Goal: Task Accomplishment & Management: Use online tool/utility

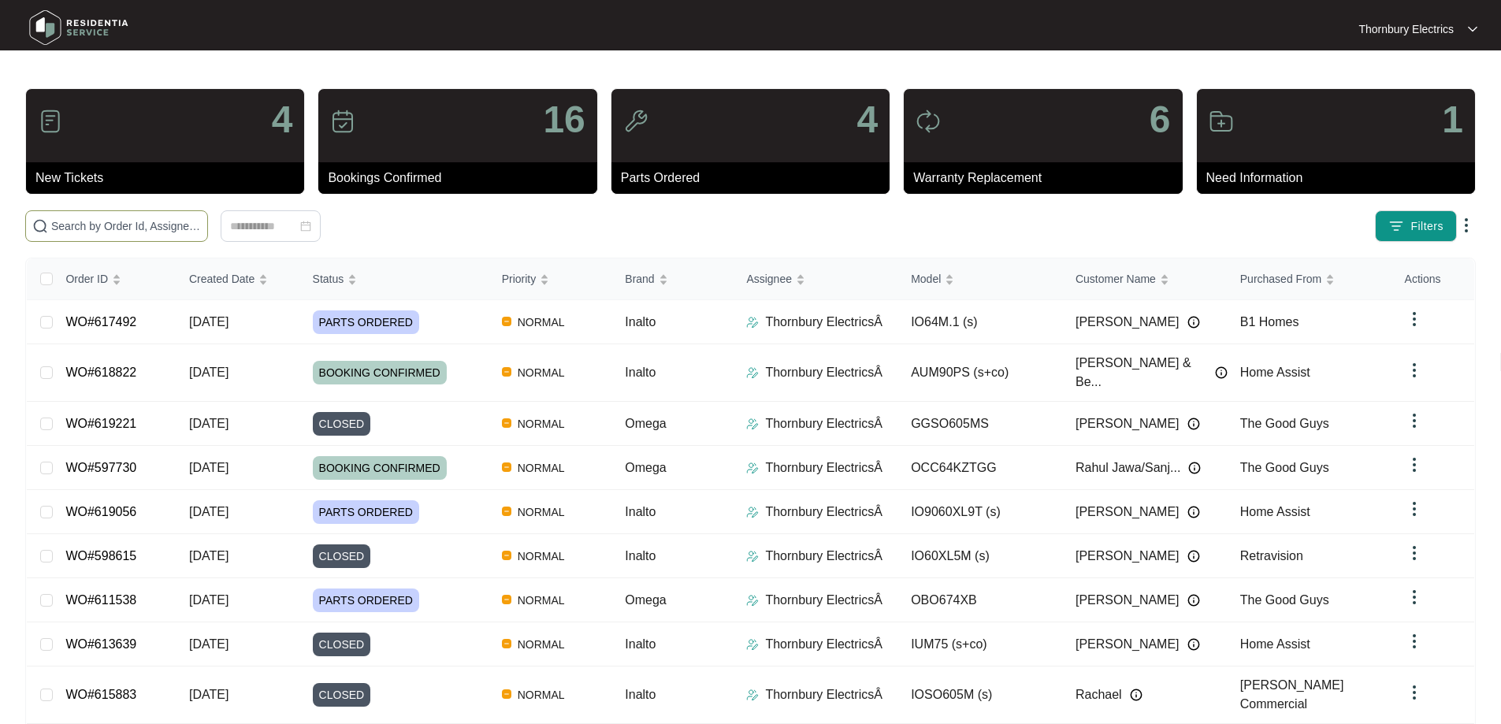
click at [201, 232] on input "text" at bounding box center [126, 225] width 150 height 17
type input "619057"
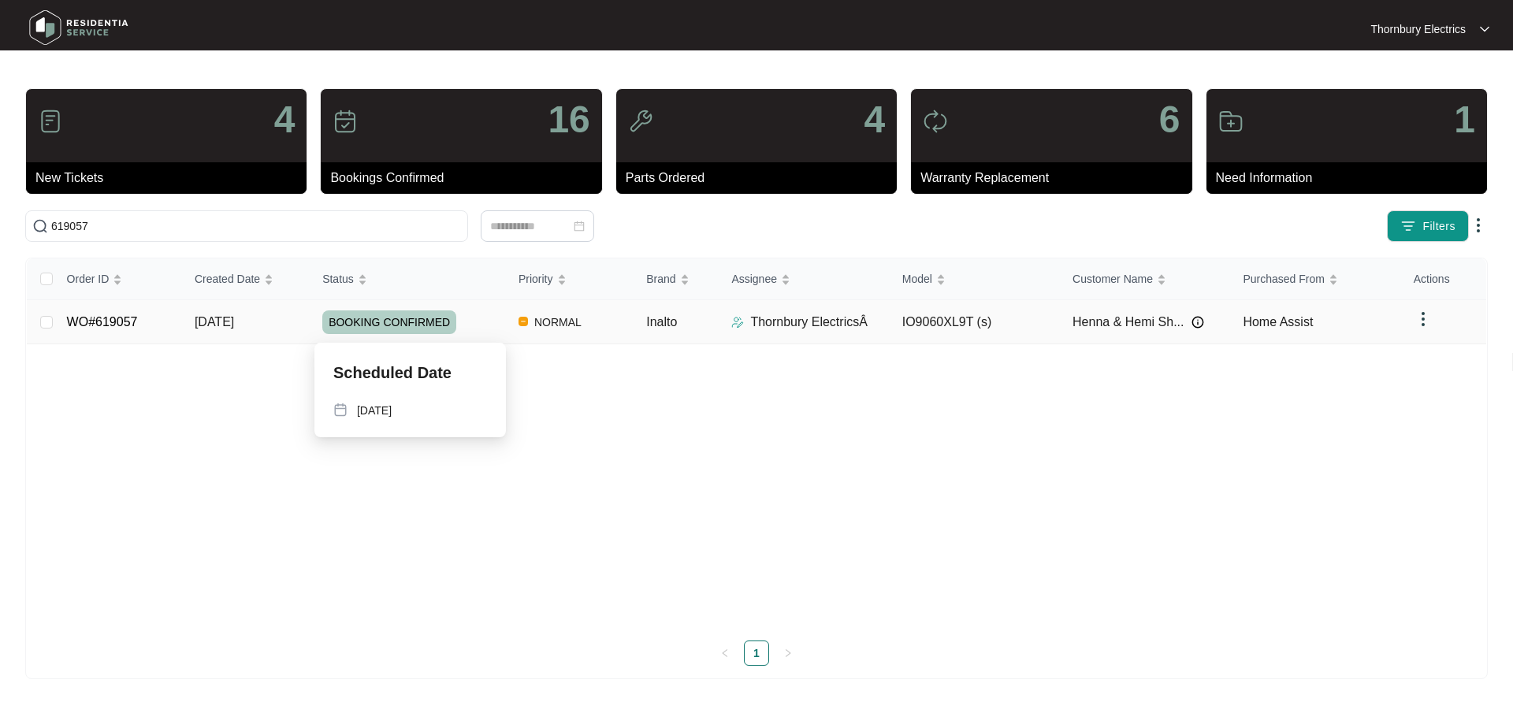
click at [459, 321] on div "BOOKING CONFIRMED" at bounding box center [414, 322] width 184 height 24
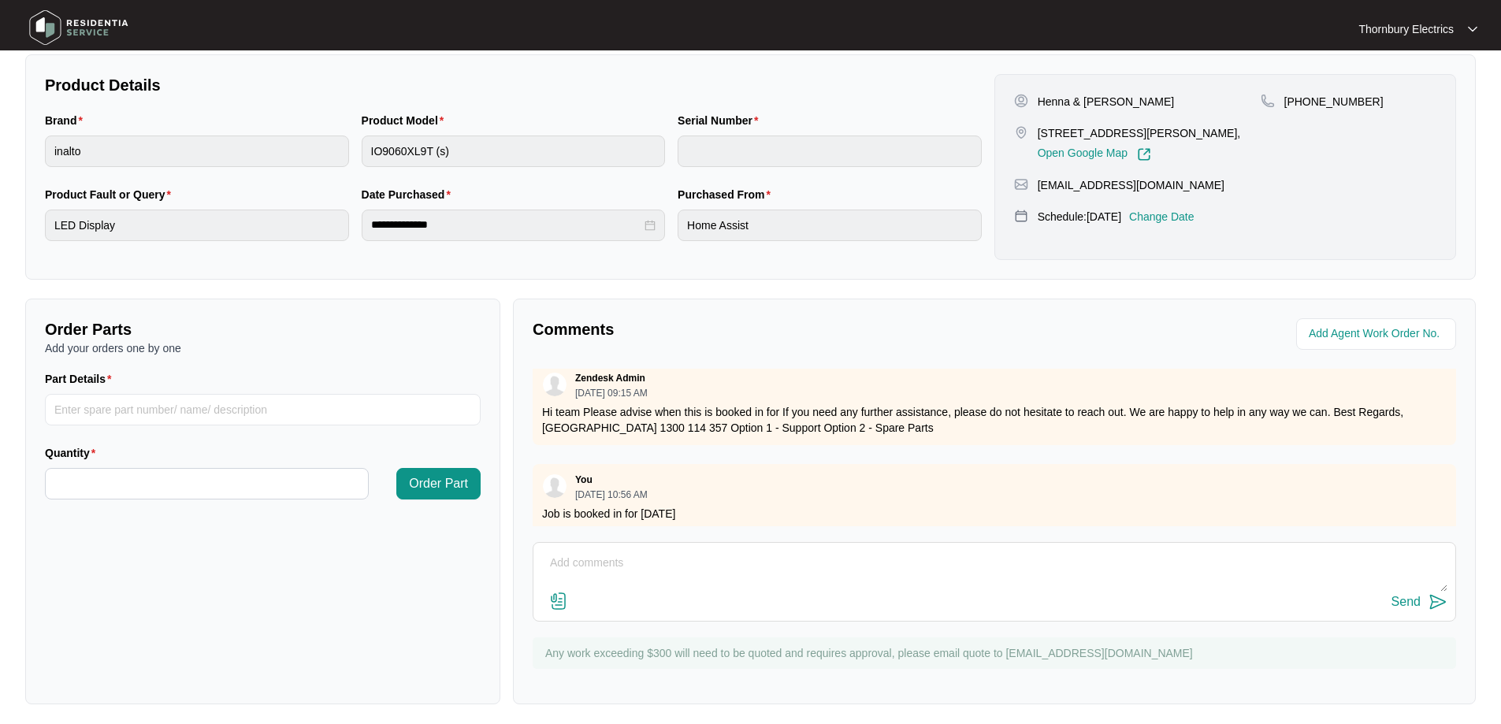
scroll to position [292, 0]
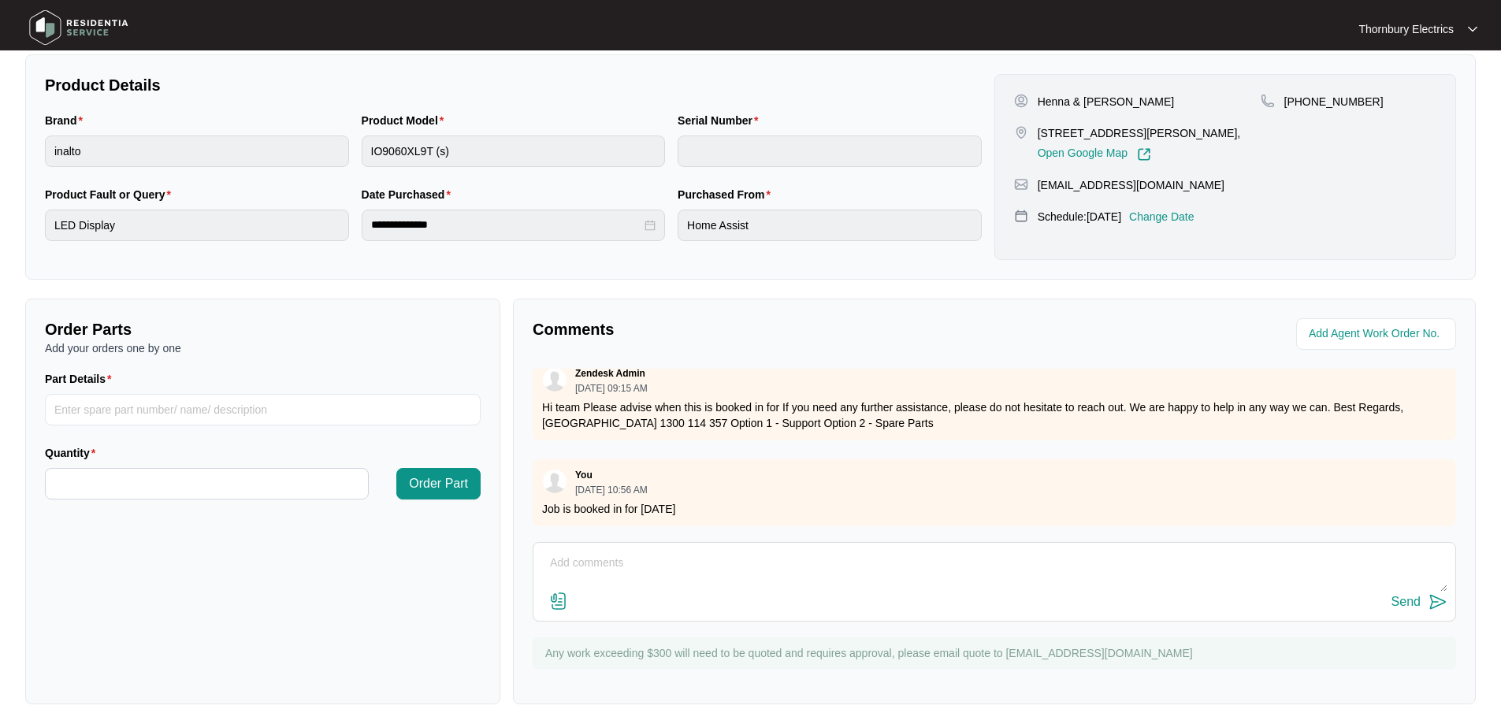
click at [615, 572] on textarea at bounding box center [994, 571] width 906 height 41
paste textarea "alled out to Inalto undermount with reports that the oven was not functioning. …"
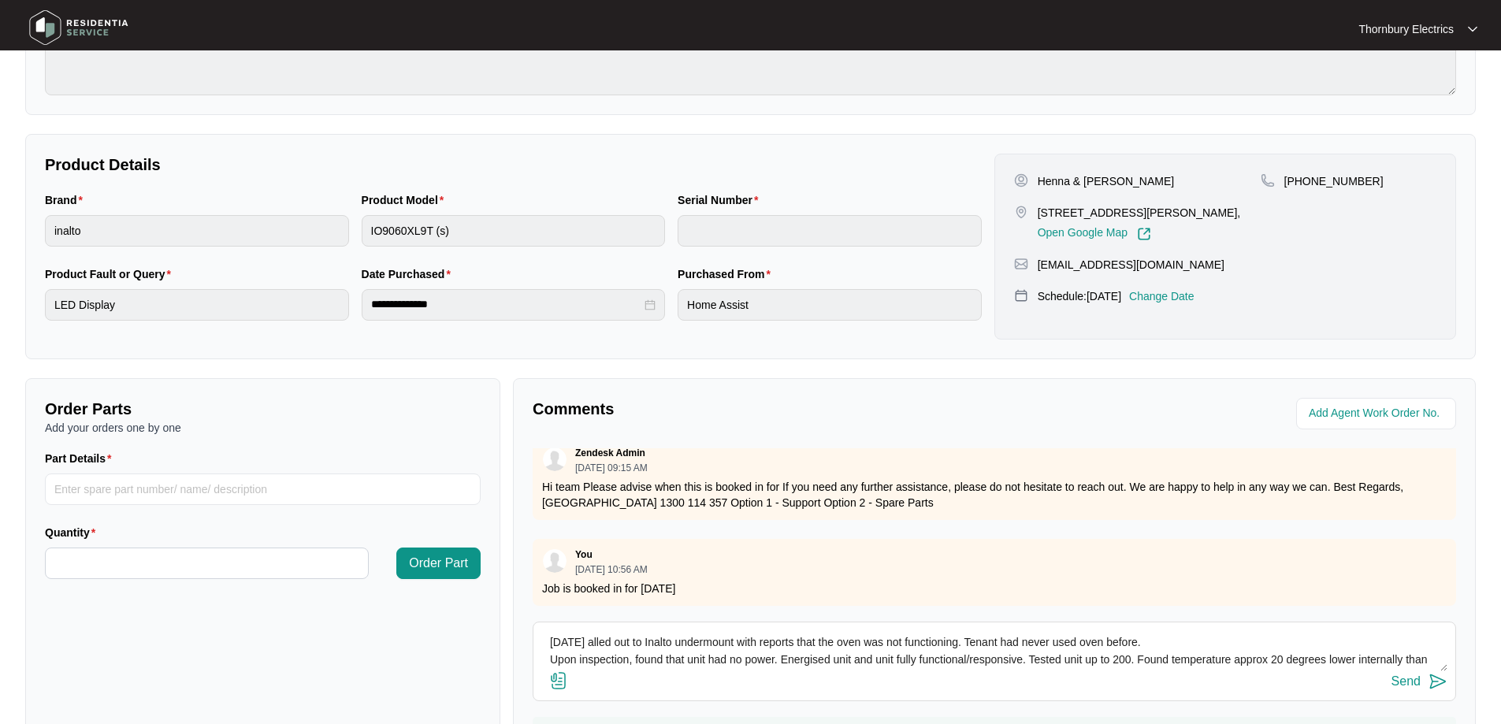
scroll to position [236, 0]
click at [595, 644] on textarea "[DATE] alled out to Inalto undermount with reports that the oven was not functi…" at bounding box center [994, 650] width 906 height 41
type textarea "[DATE] called out to Inalto undermount with reports that the oven was not funct…"
click at [1412, 682] on div "Send" at bounding box center [1405, 681] width 29 height 14
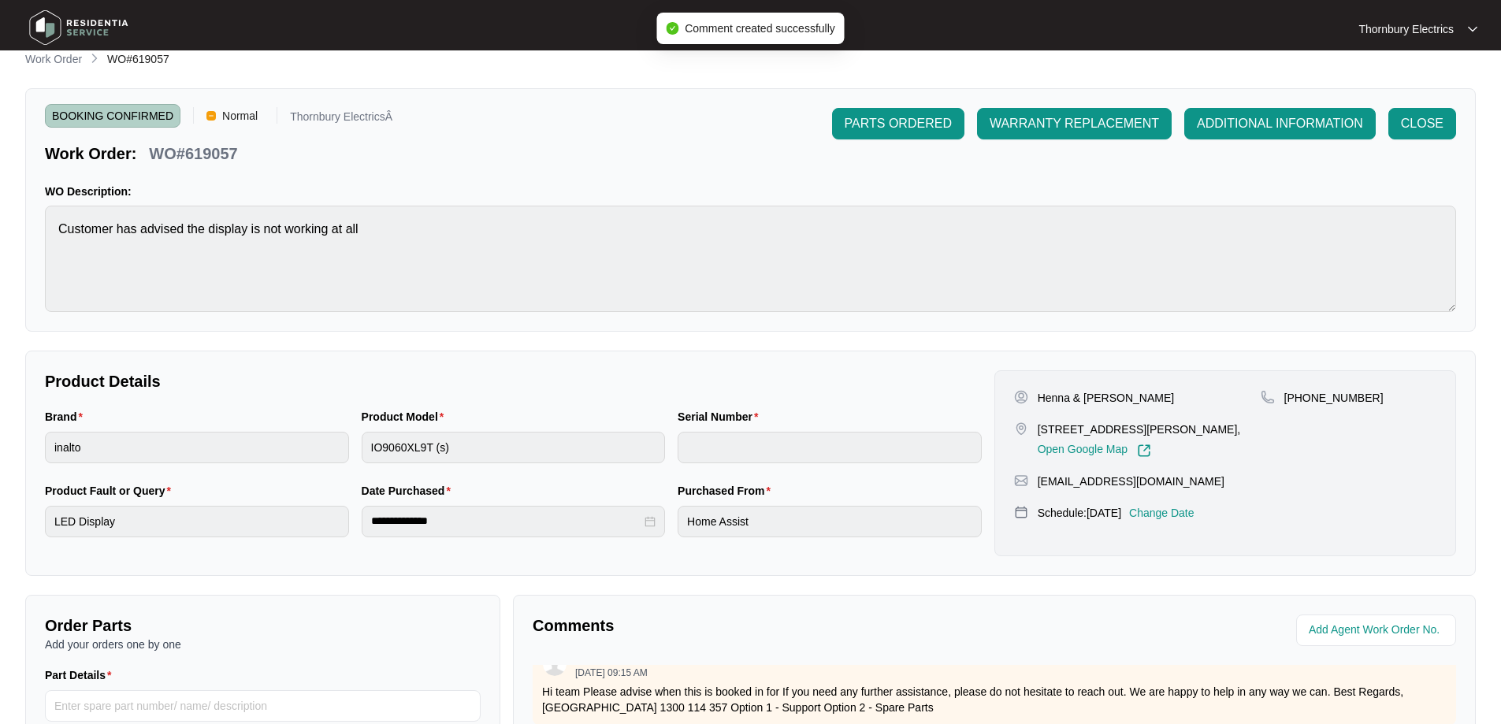
scroll to position [0, 0]
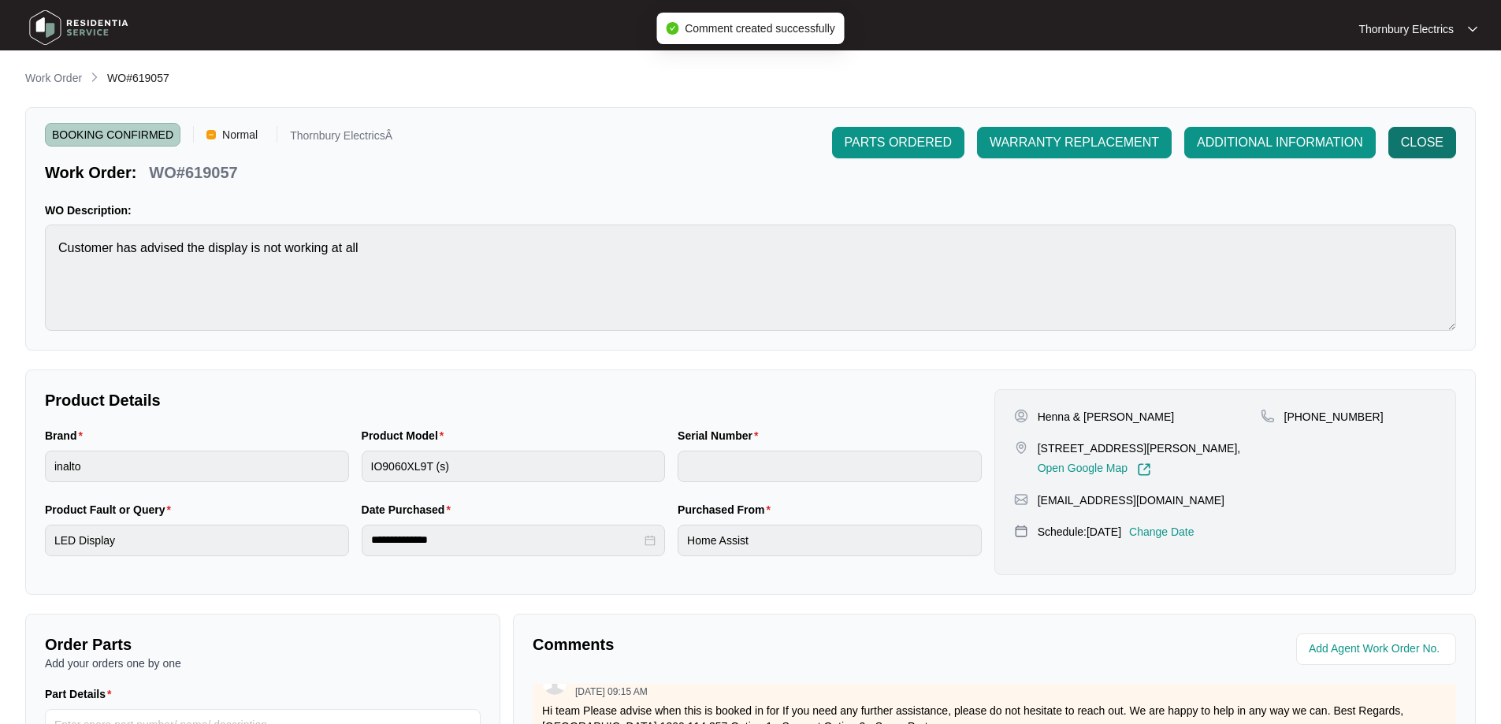
click at [1424, 146] on span "CLOSE" at bounding box center [1422, 142] width 43 height 19
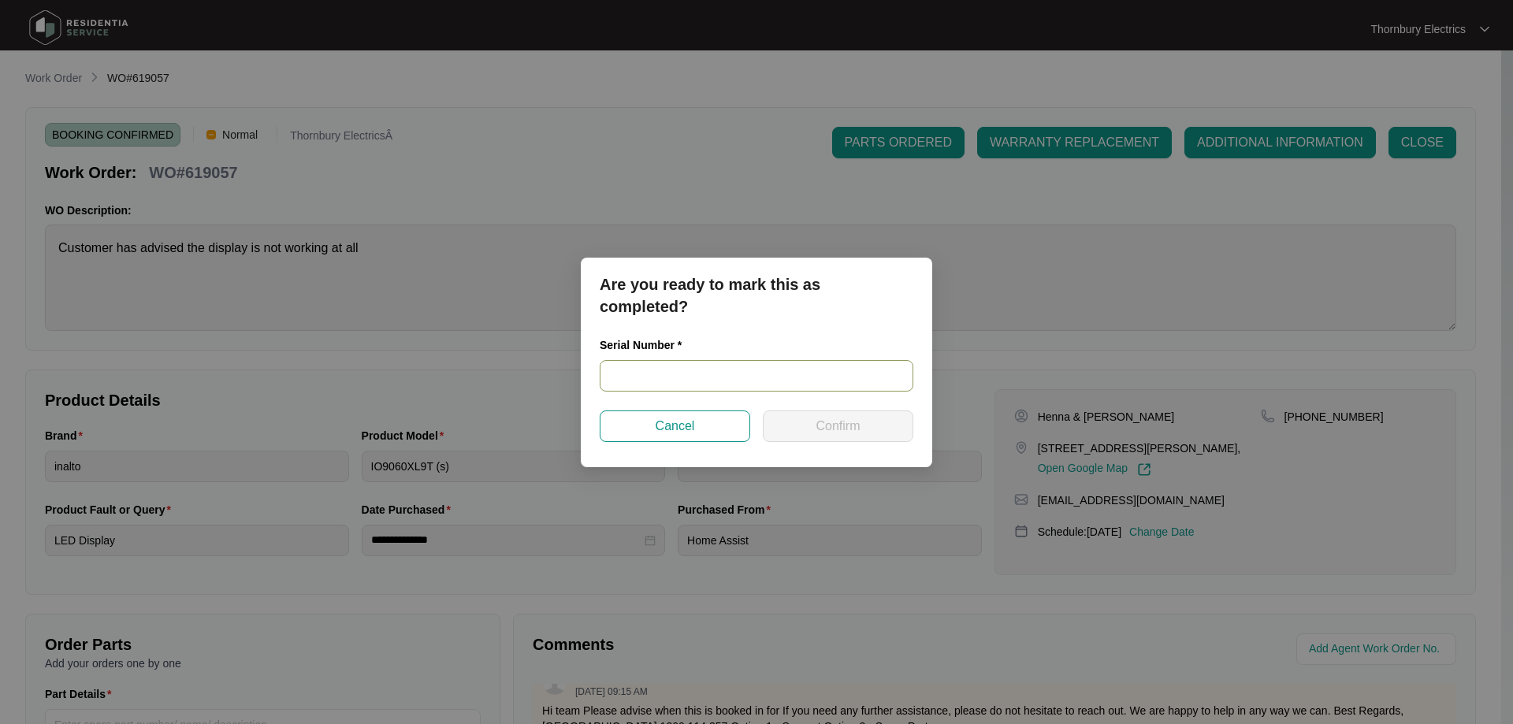
click at [731, 377] on input "text" at bounding box center [757, 376] width 314 height 32
paste input "900012332405000293"
type input "900012332405000293"
click at [850, 422] on span "Confirm" at bounding box center [837, 426] width 44 height 19
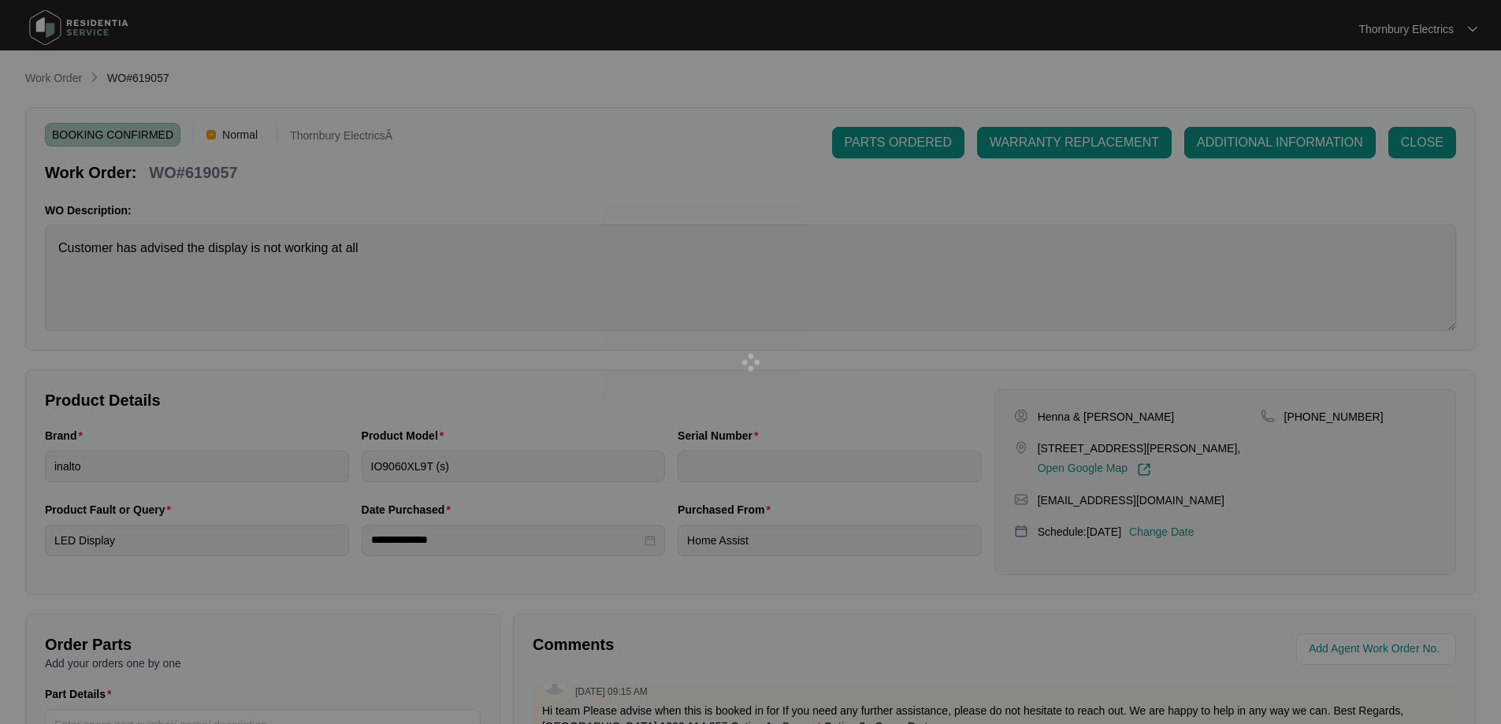
type input "900012332405000293"
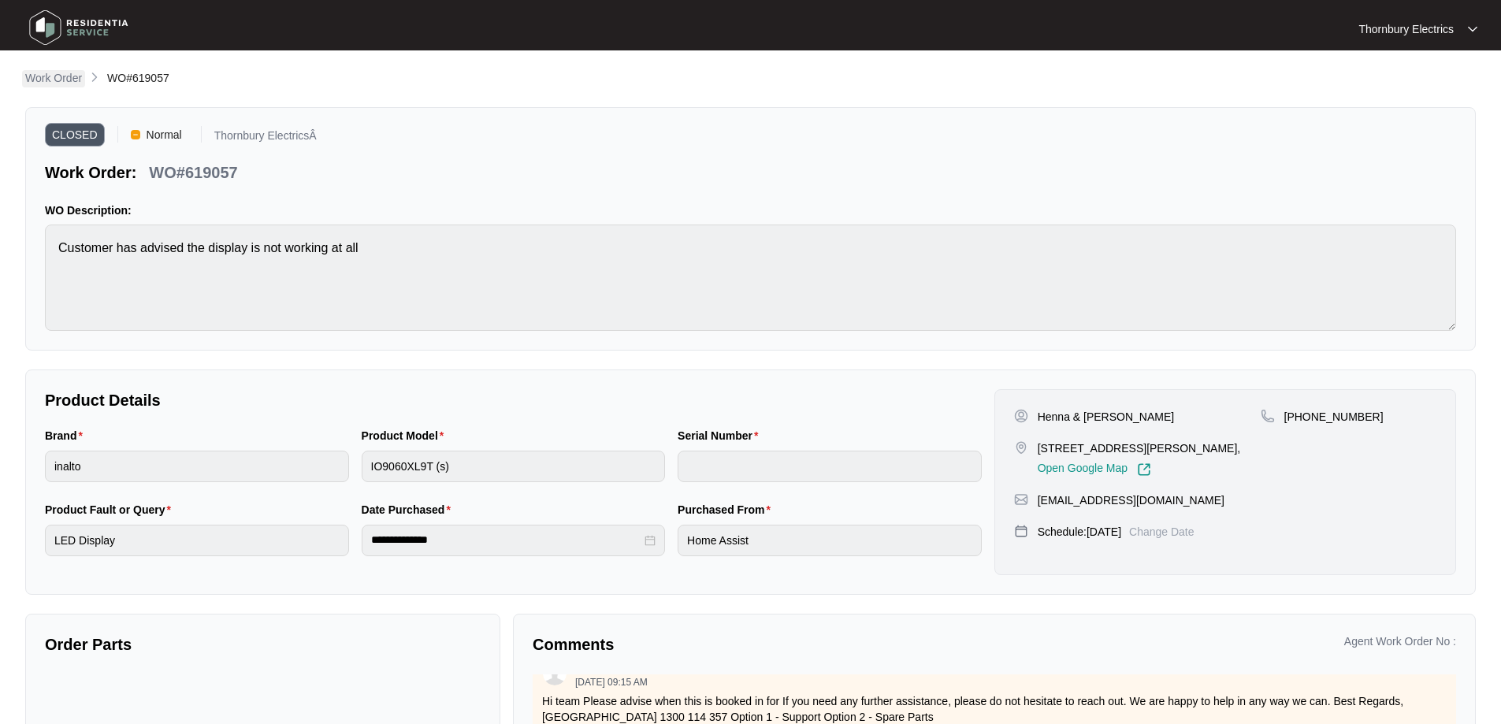
click at [48, 78] on p "Work Order" at bounding box center [53, 78] width 57 height 16
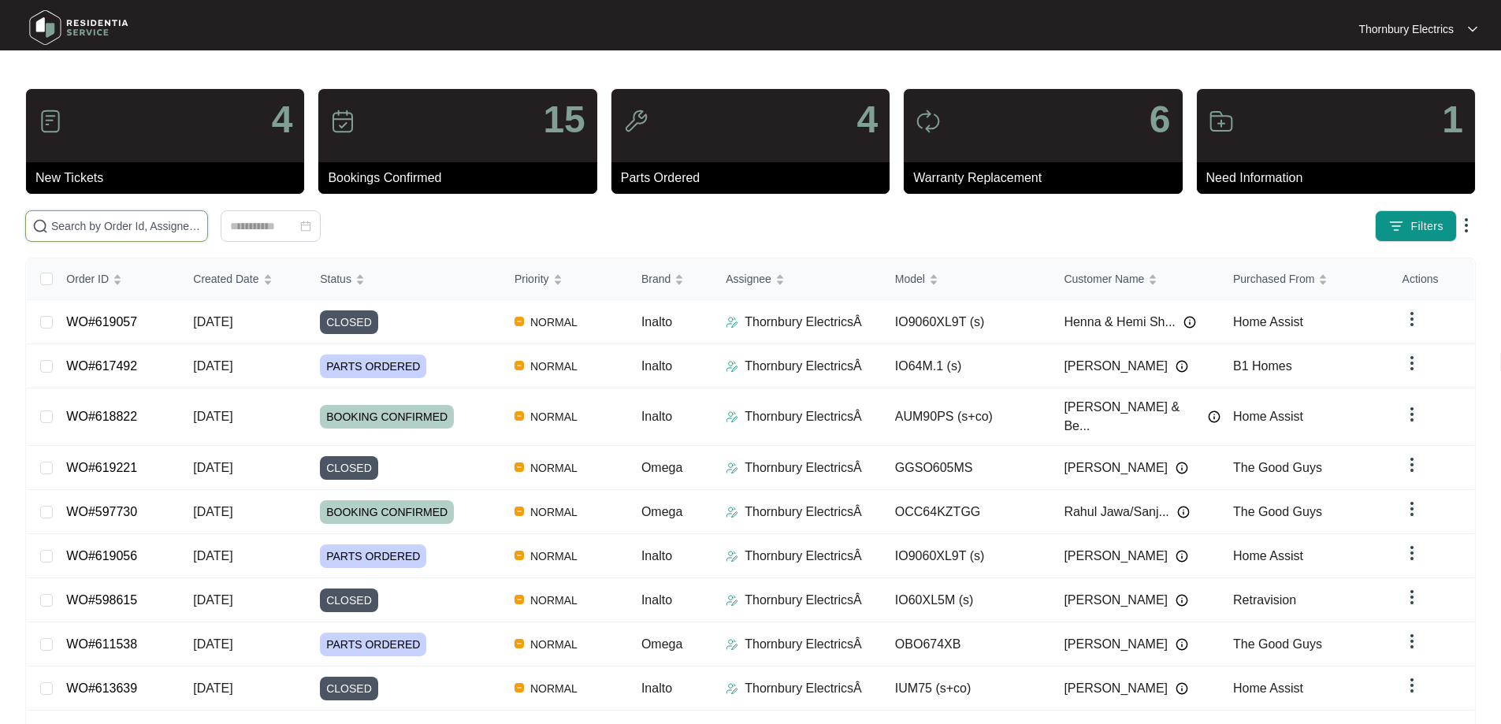
click at [148, 219] on input "text" at bounding box center [126, 225] width 150 height 17
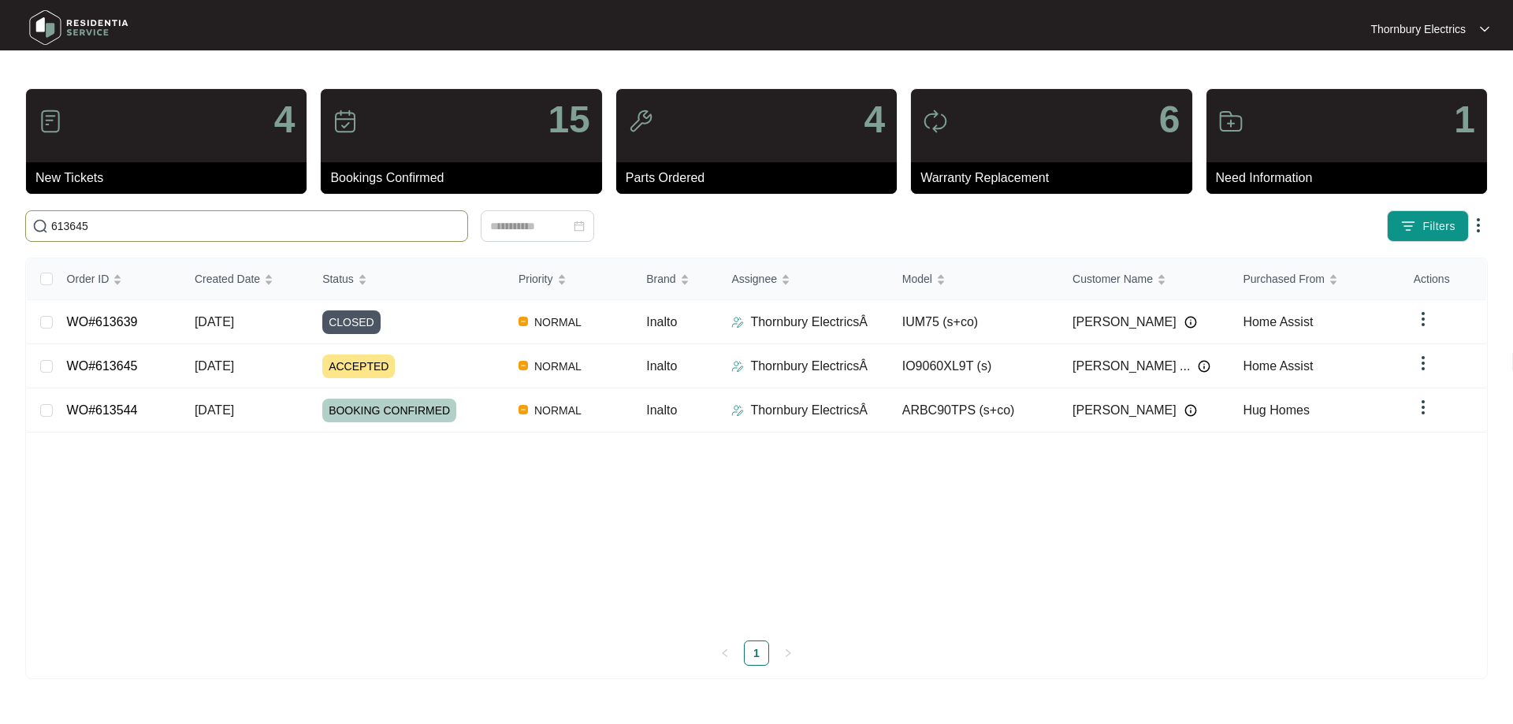
type input "613645"
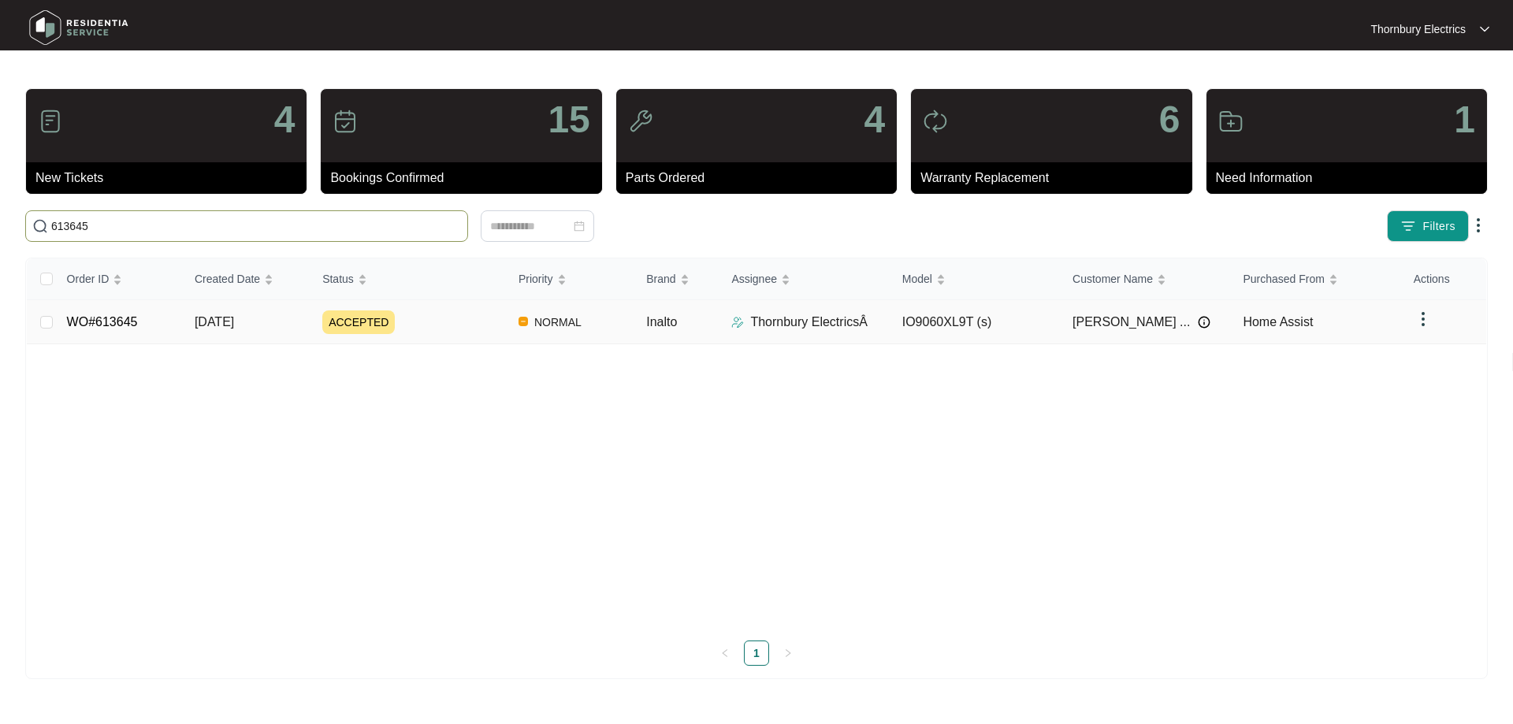
click at [468, 315] on div "ACCEPTED" at bounding box center [414, 322] width 184 height 24
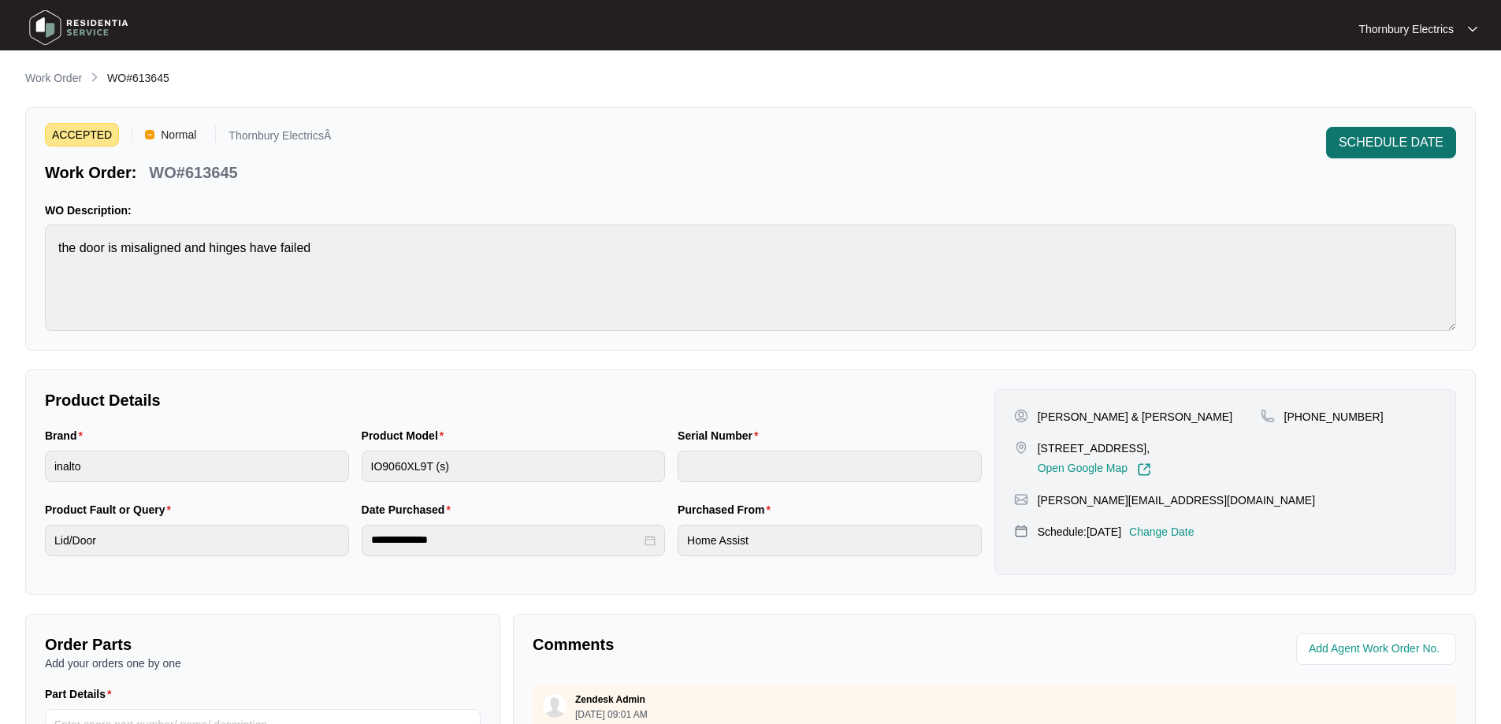
click at [1381, 146] on span "SCHEDULE DATE" at bounding box center [1391, 142] width 105 height 19
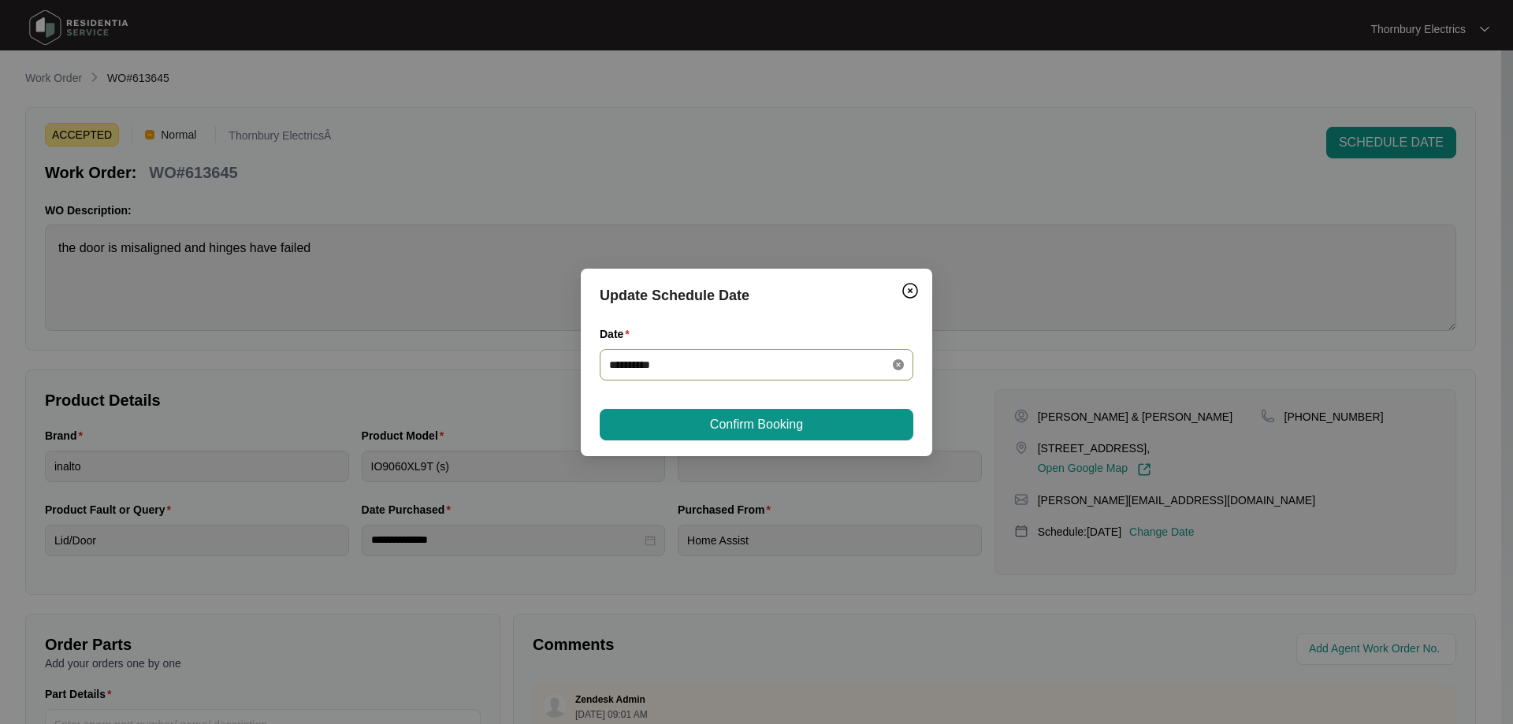
click at [901, 367] on icon "close-circle" at bounding box center [898, 364] width 11 height 11
click at [890, 367] on div at bounding box center [756, 364] width 295 height 17
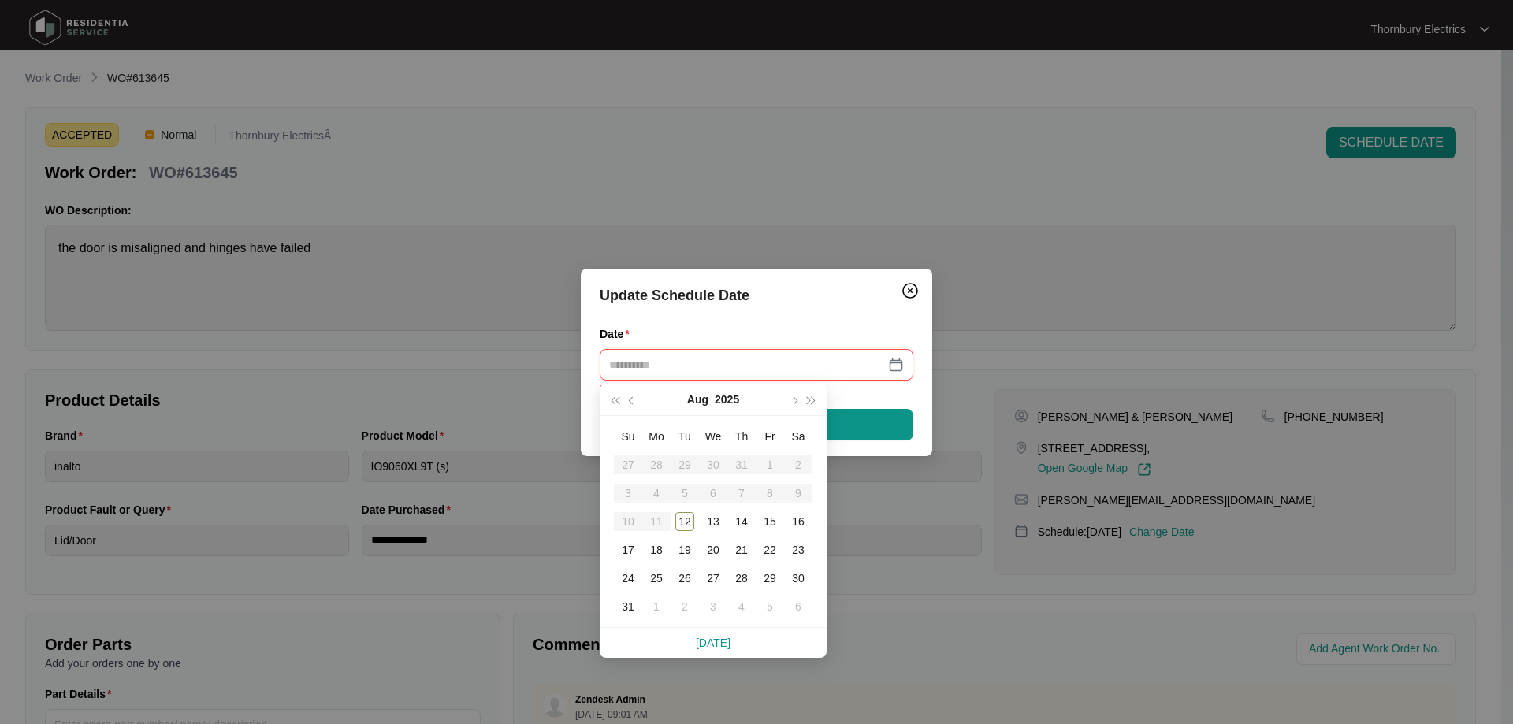
type input "**********"
click at [688, 522] on div "12" at bounding box center [684, 521] width 19 height 19
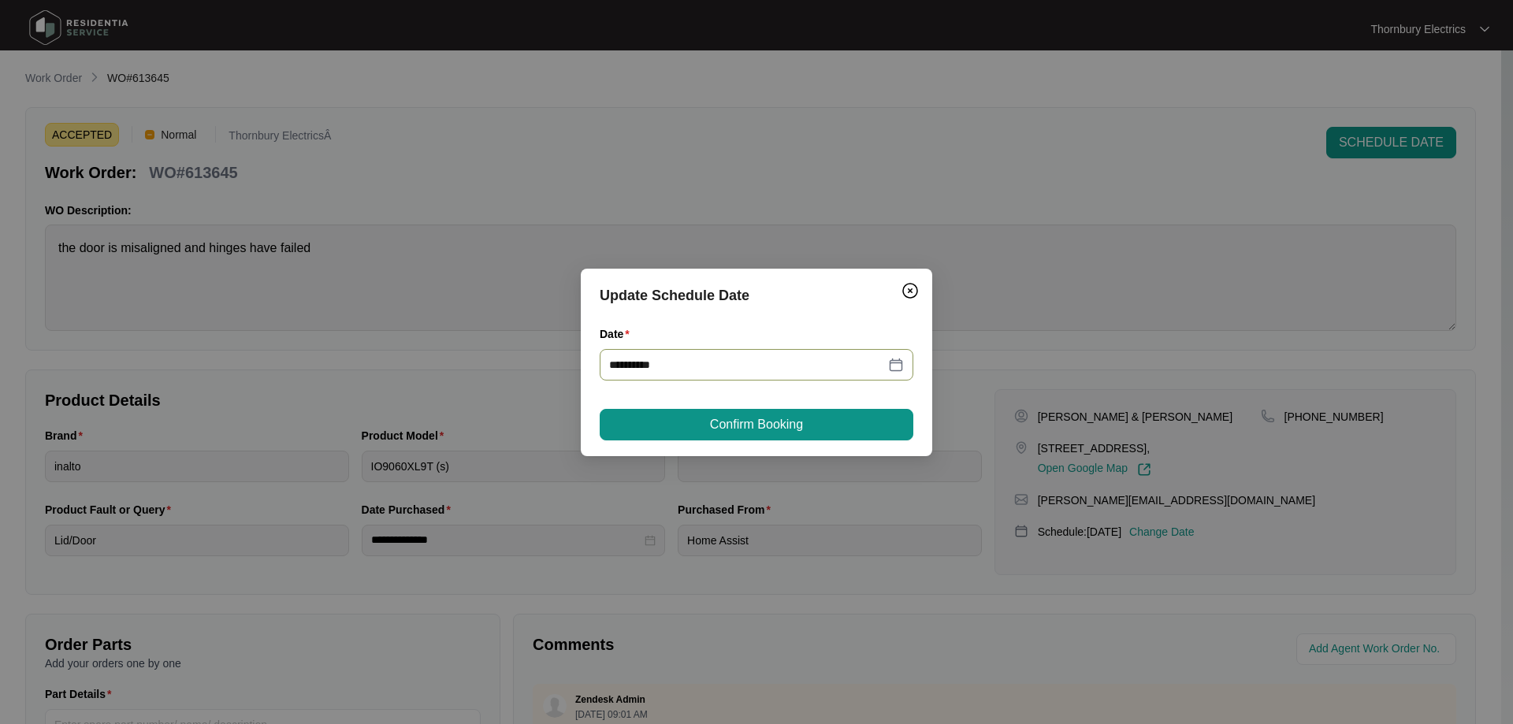
type input "**********"
click at [793, 426] on span "Confirm Booking" at bounding box center [756, 424] width 93 height 19
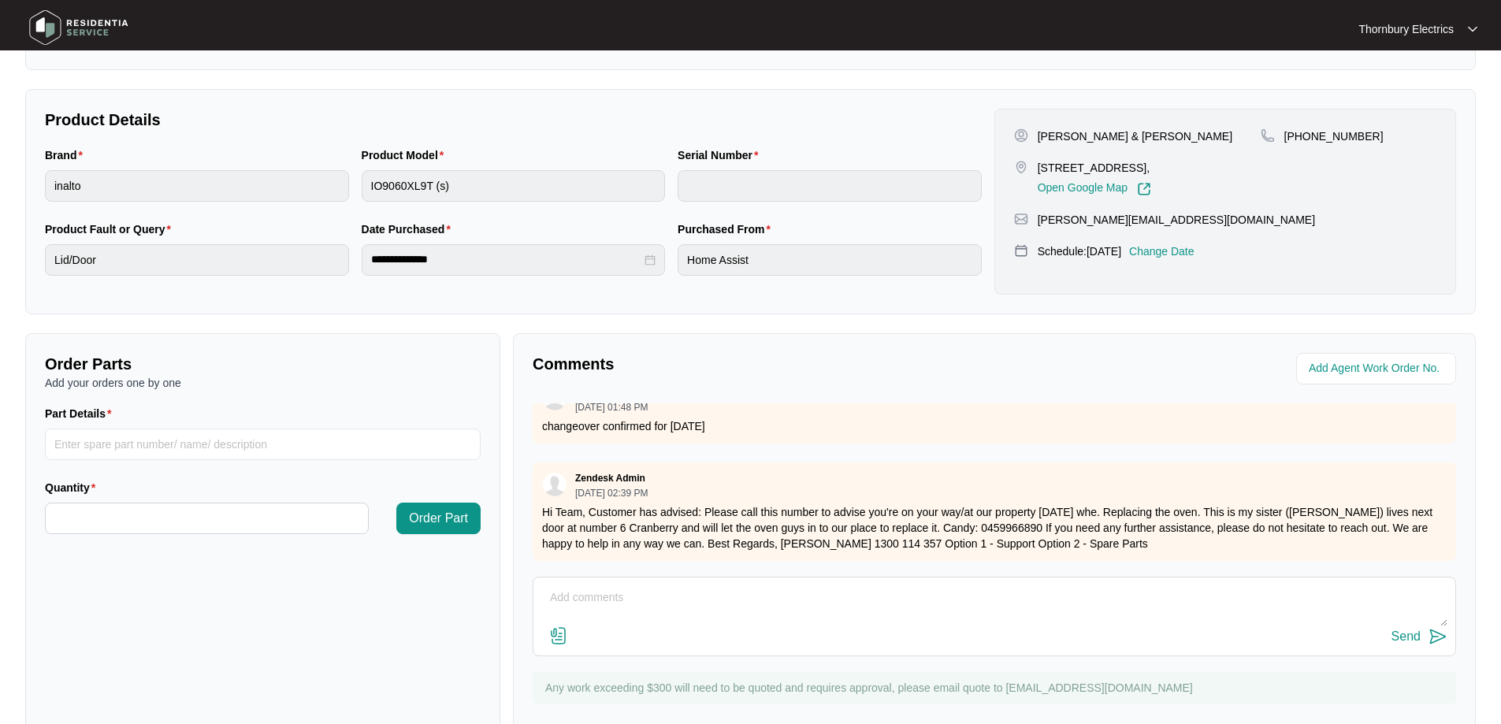
scroll to position [321, 0]
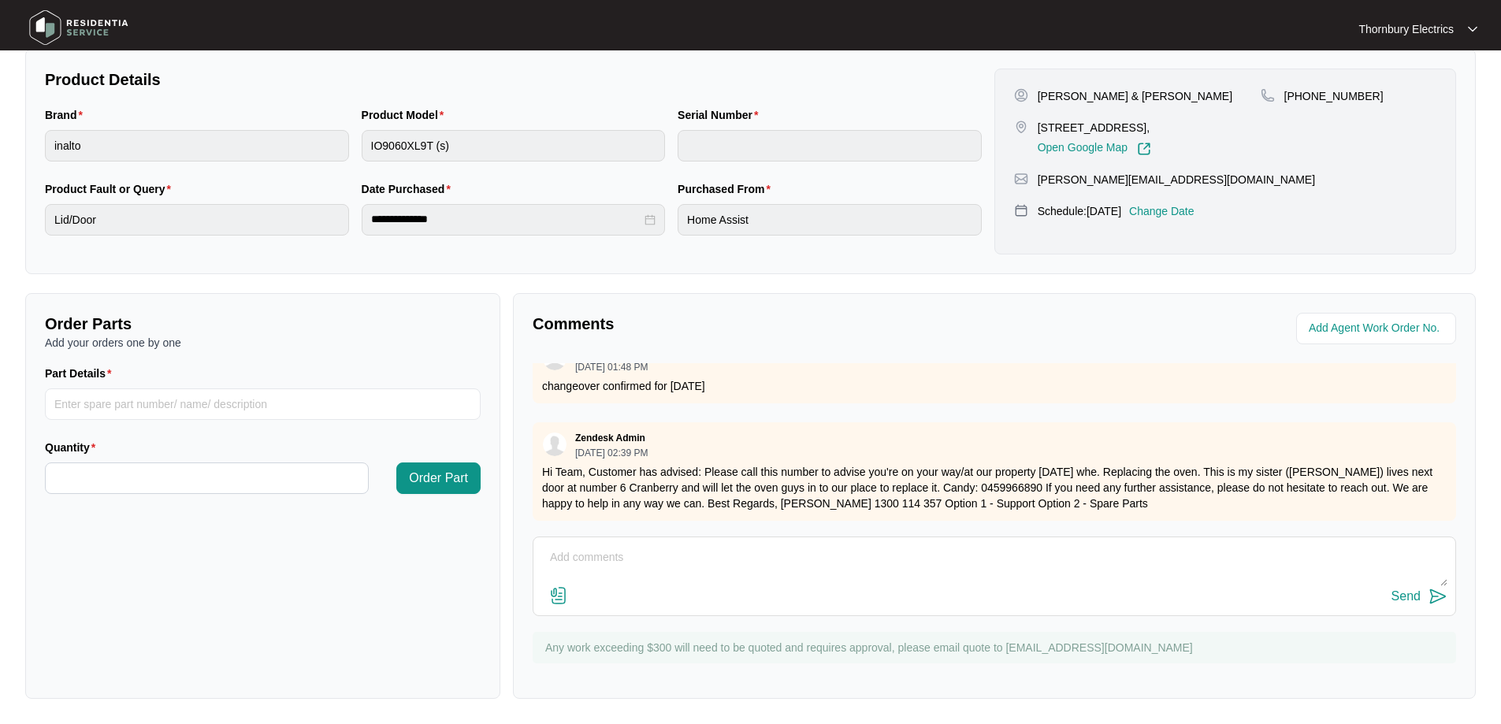
click at [627, 565] on textarea at bounding box center [994, 565] width 906 height 41
type textarea "Changeover Completed [DATE]"
click at [1421, 602] on button "Send" at bounding box center [1419, 596] width 56 height 21
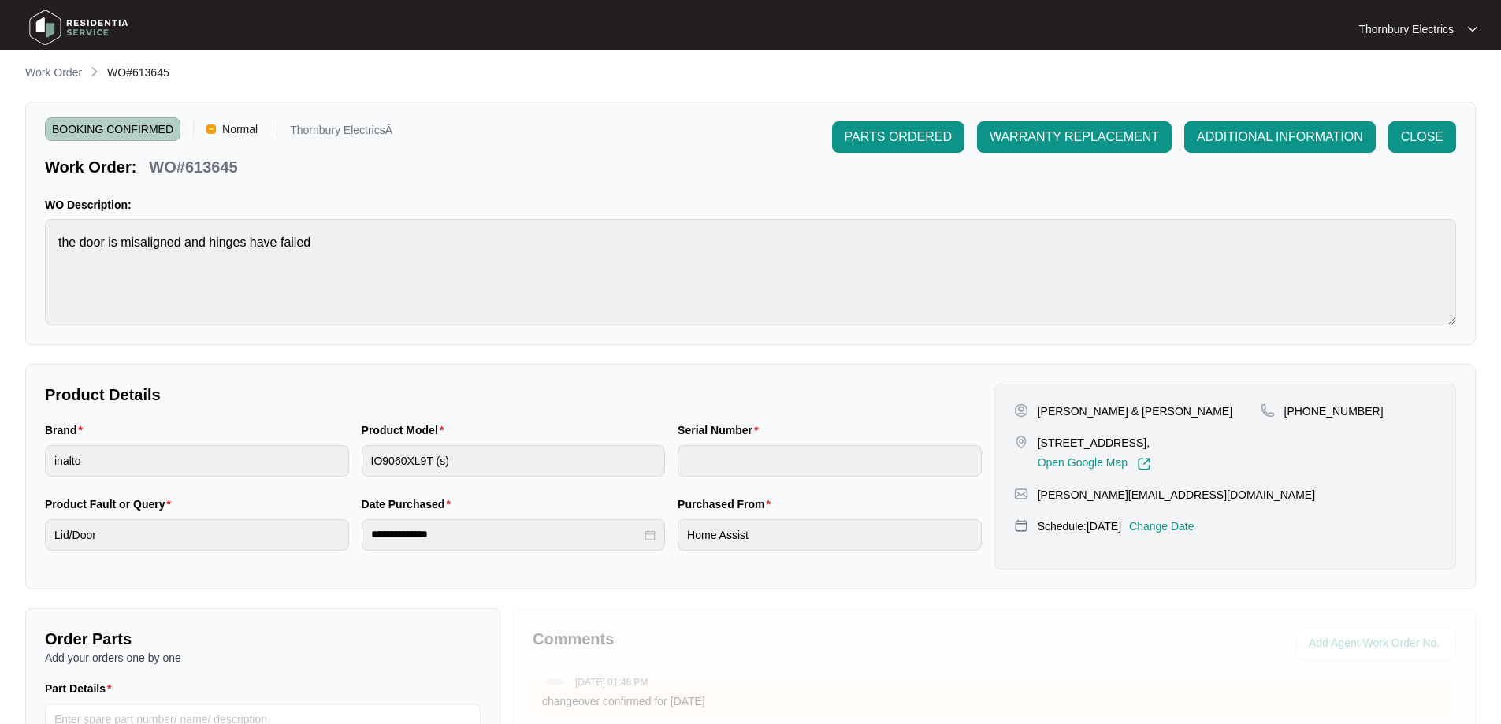
scroll to position [0, 0]
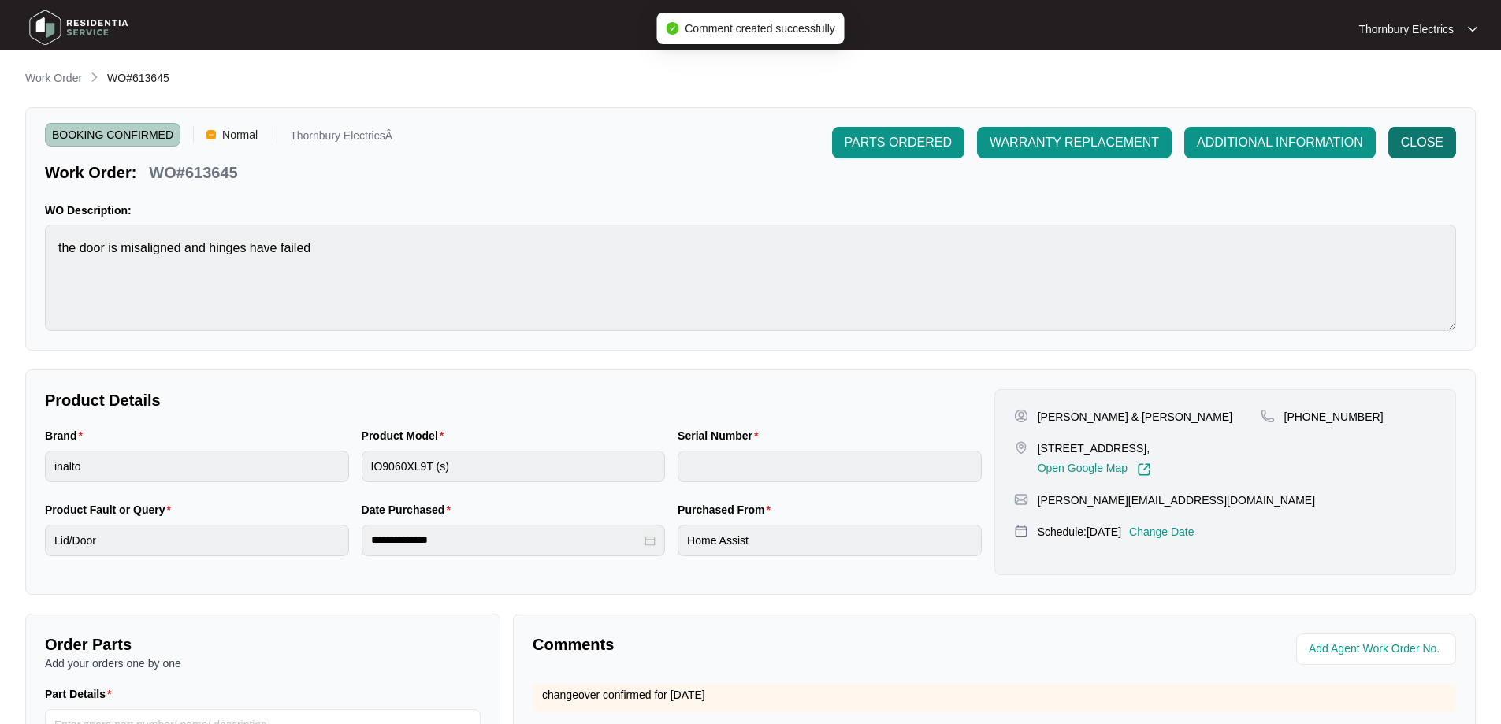
click at [1421, 147] on span "CLOSE" at bounding box center [1422, 142] width 43 height 19
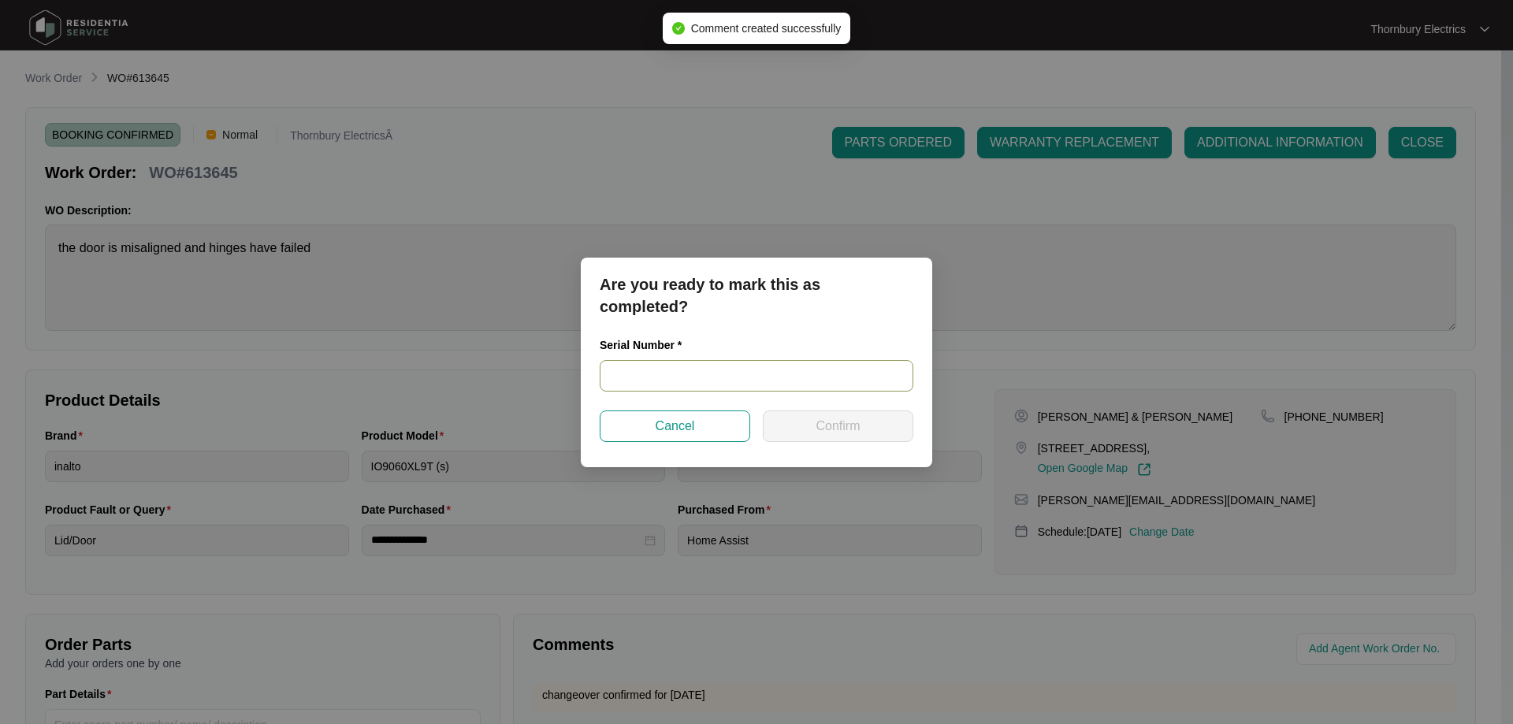
click at [785, 366] on input "text" at bounding box center [757, 376] width 314 height 32
paste input "967581825030225"
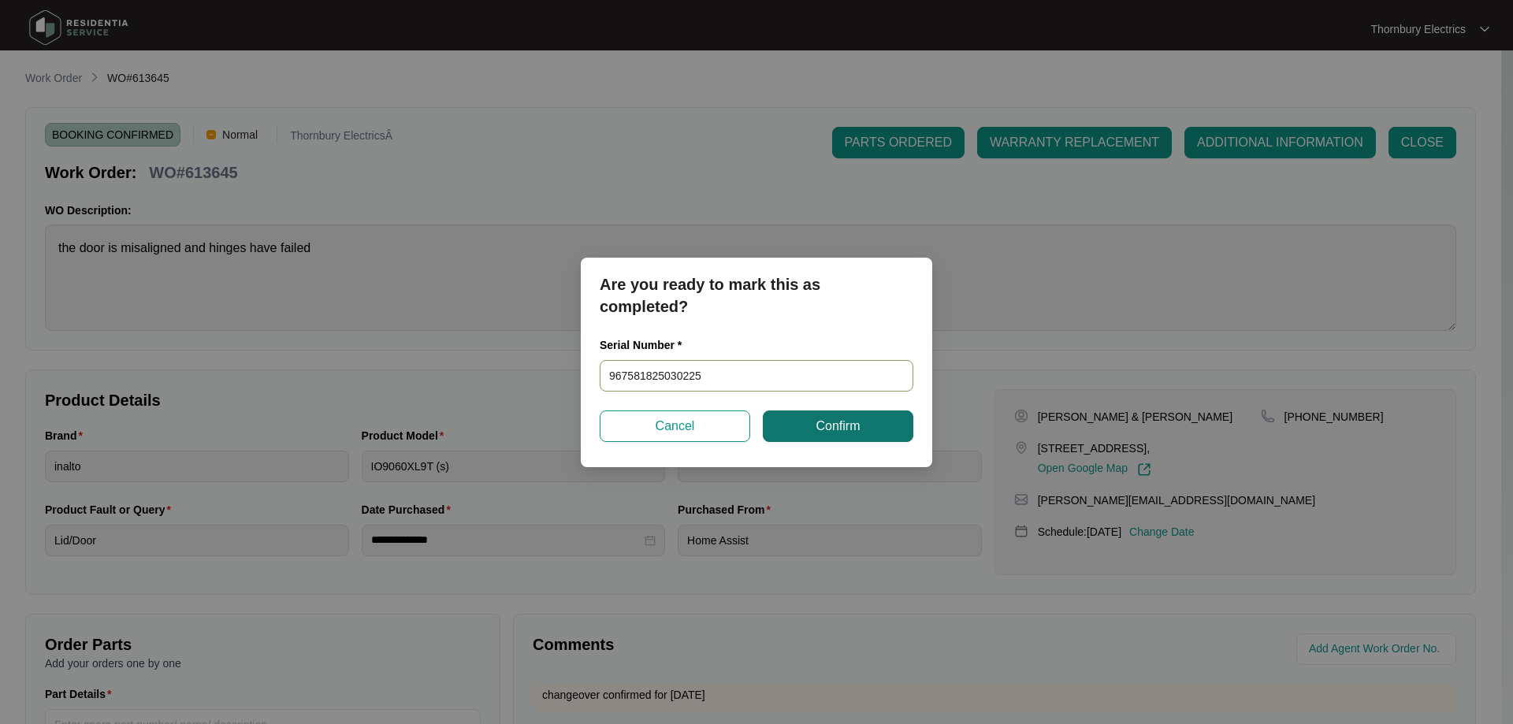
type input "967581825030225"
click at [854, 426] on span "Confirm" at bounding box center [837, 426] width 44 height 19
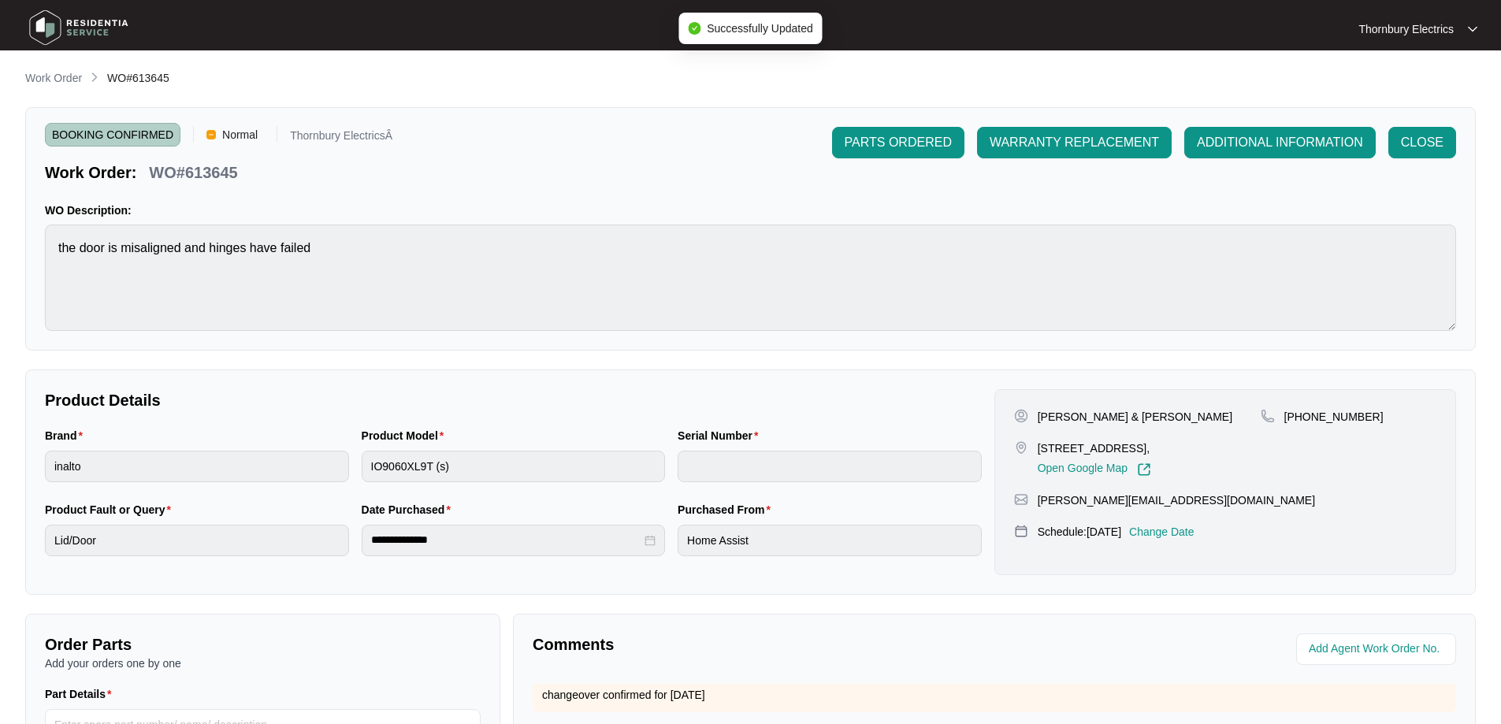
type input "967581825030225"
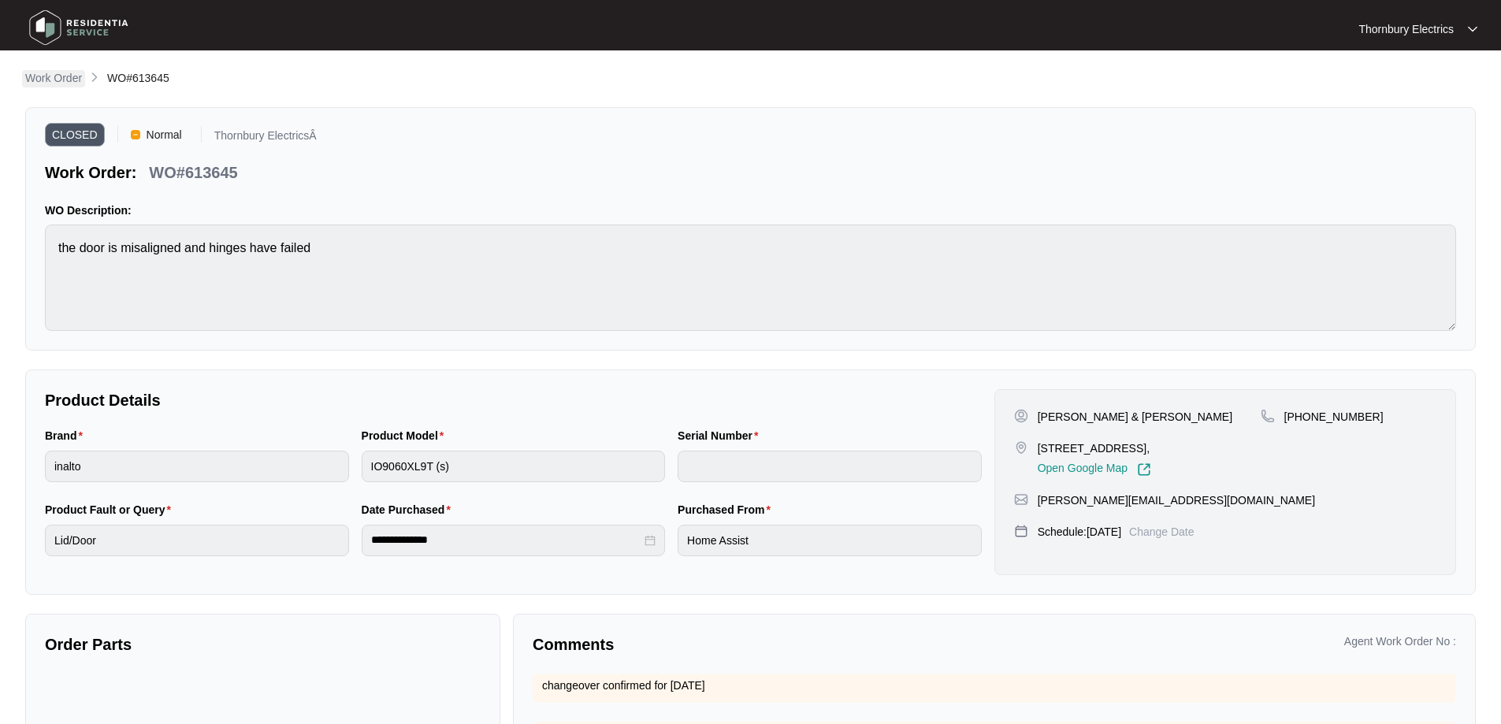
click at [59, 85] on p "Work Order" at bounding box center [53, 78] width 57 height 16
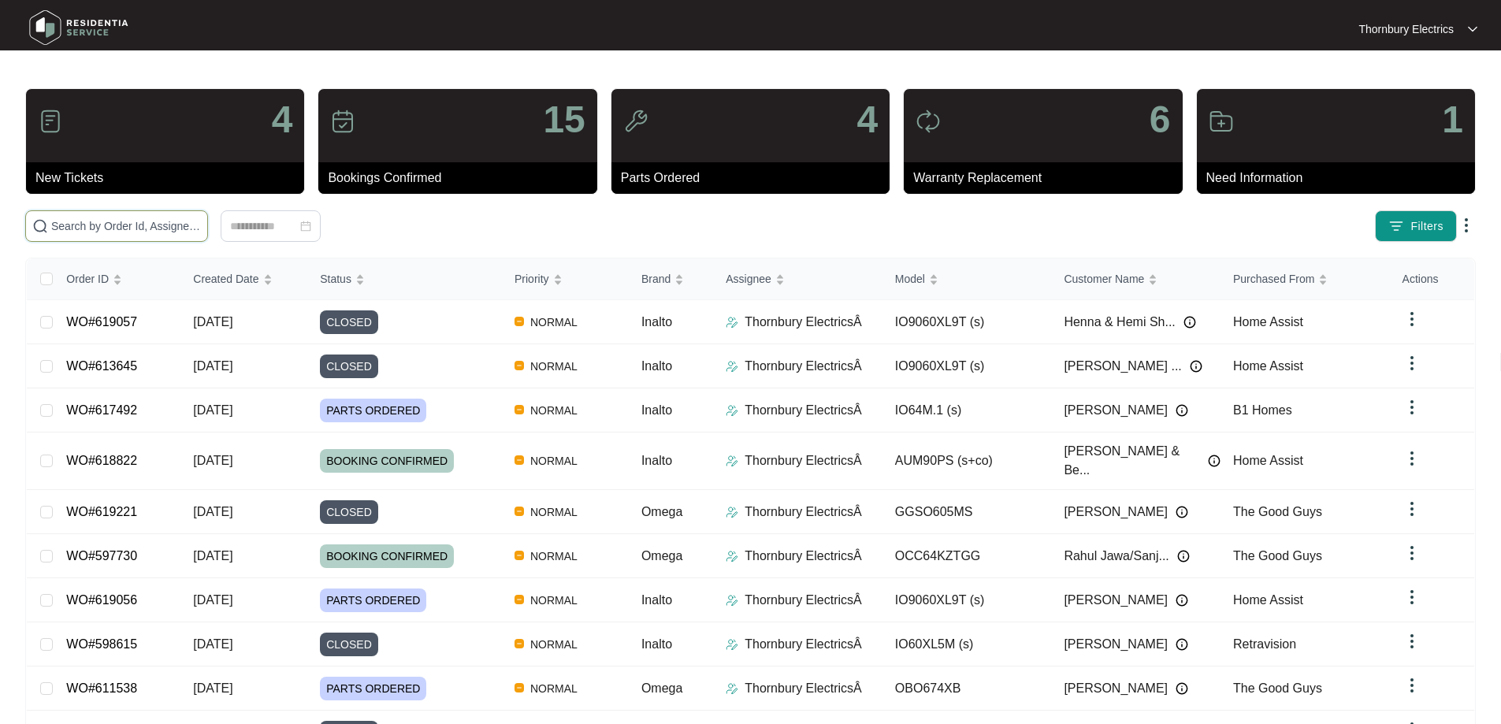
click at [167, 228] on input "text" at bounding box center [126, 225] width 150 height 17
type input "612391"
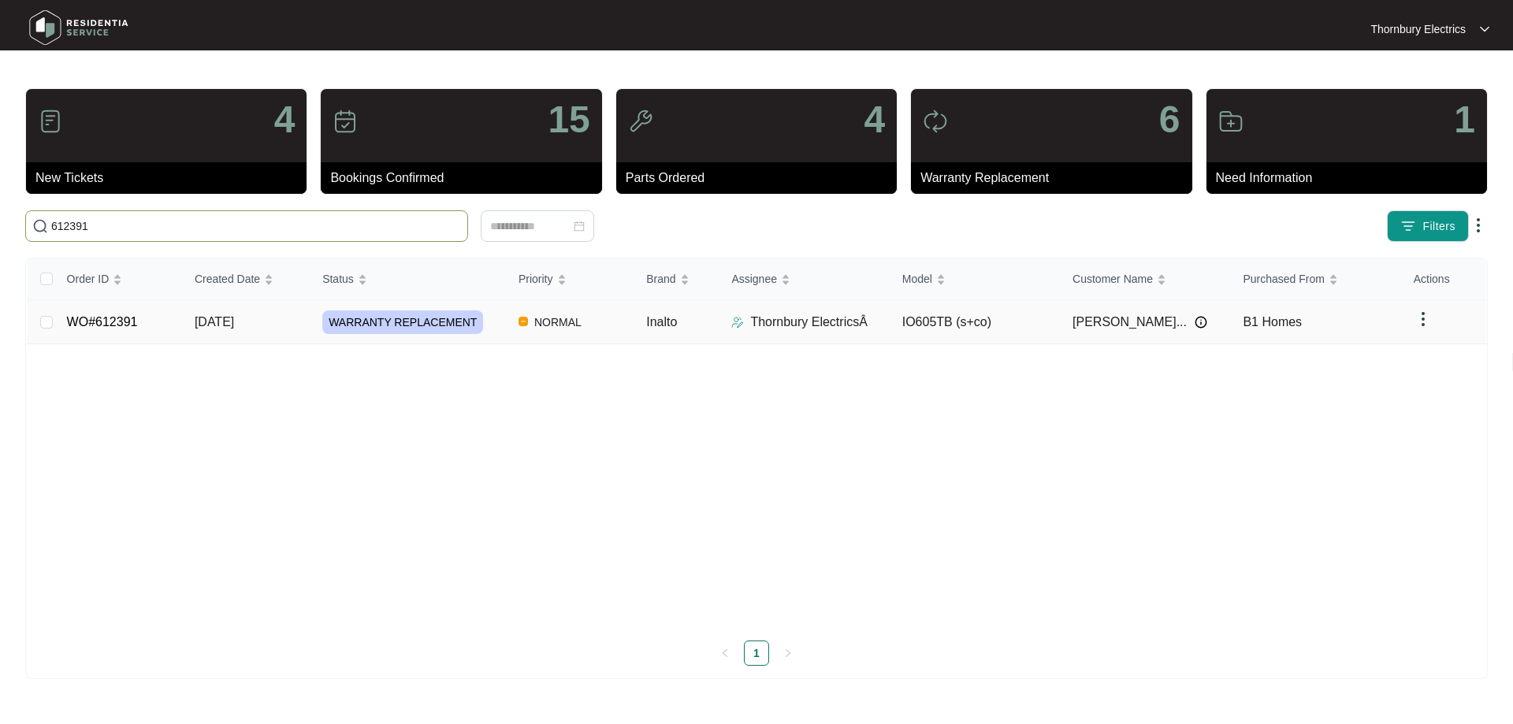
click at [472, 323] on div "WARRANTY REPLACEMENT" at bounding box center [414, 322] width 184 height 24
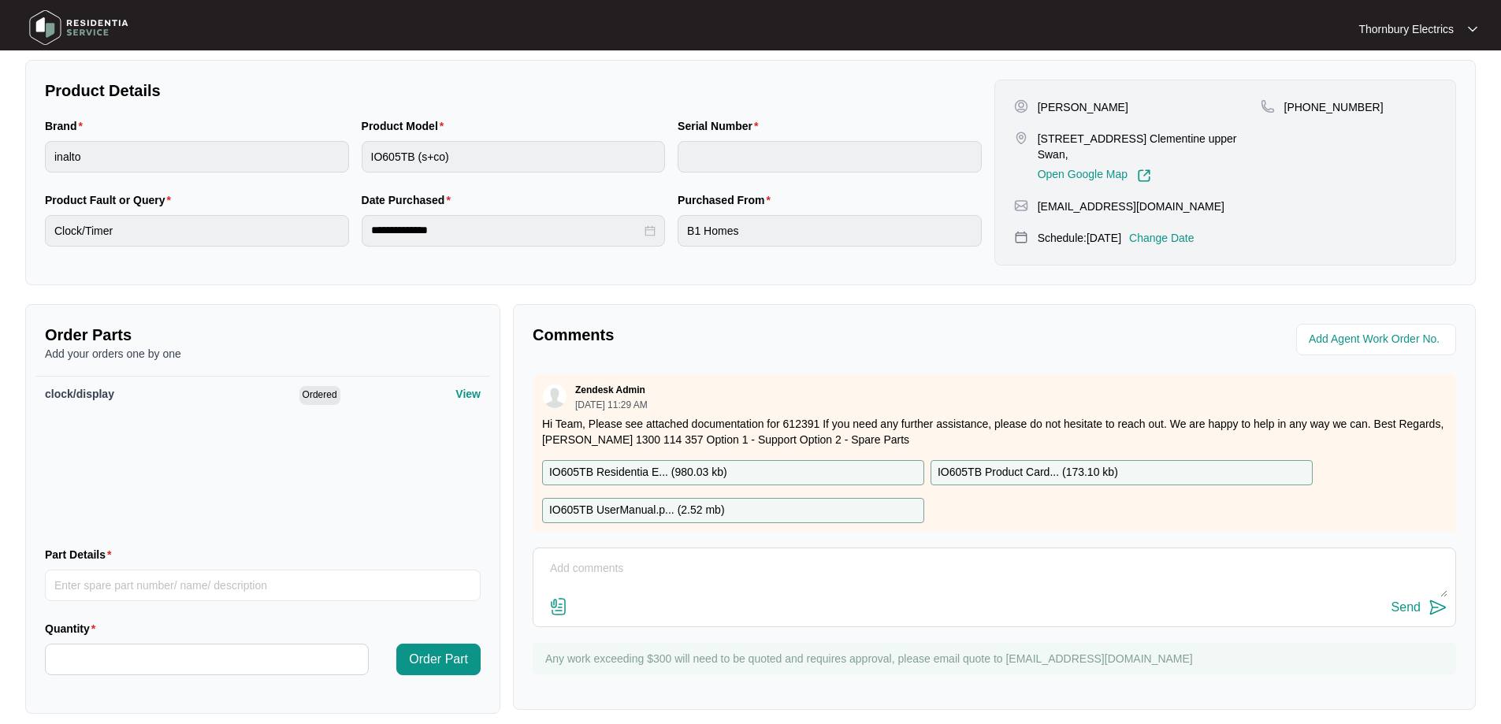
scroll to position [325, 0]
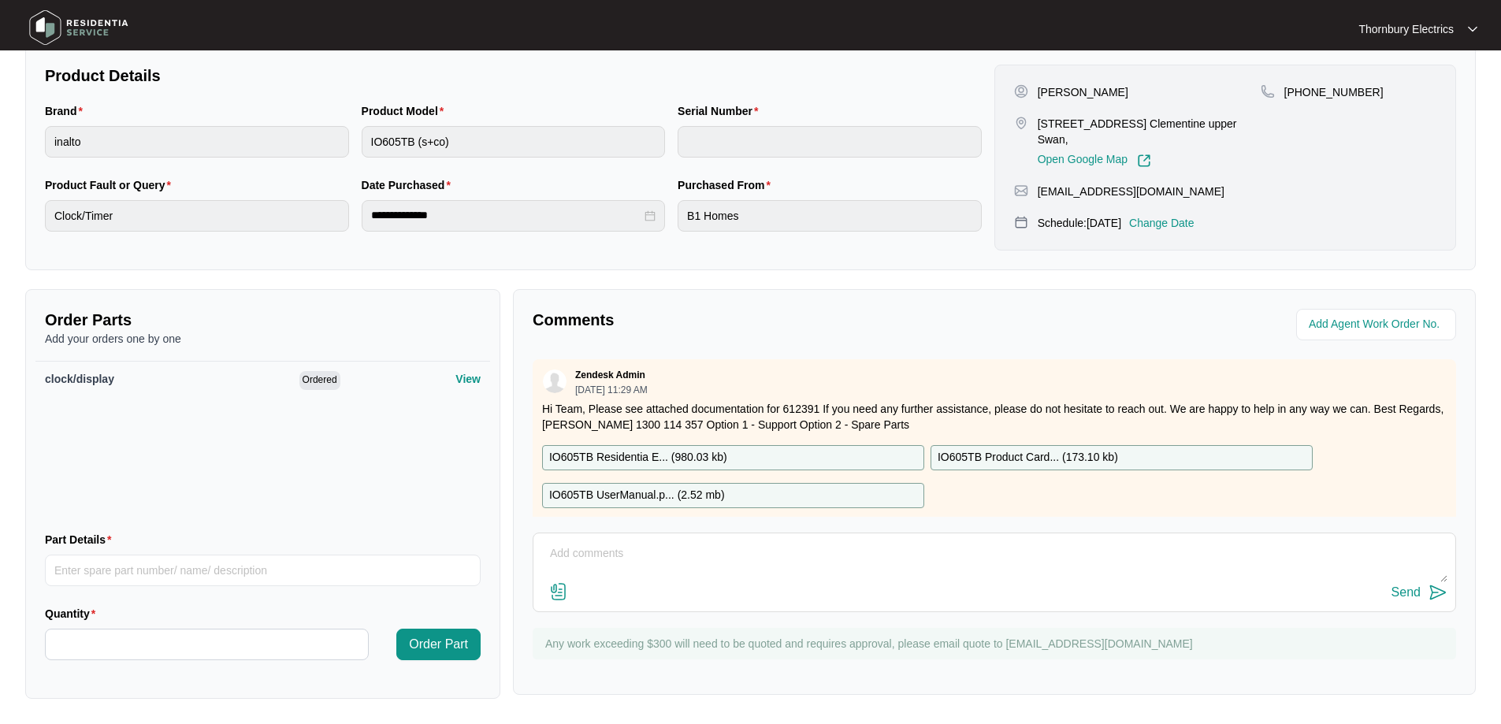
click at [600, 550] on textarea at bounding box center [994, 561] width 906 height 41
paste textarea "Called out to changeover Inalto 60cm under-mount oven. Replaced oven and burnt …"
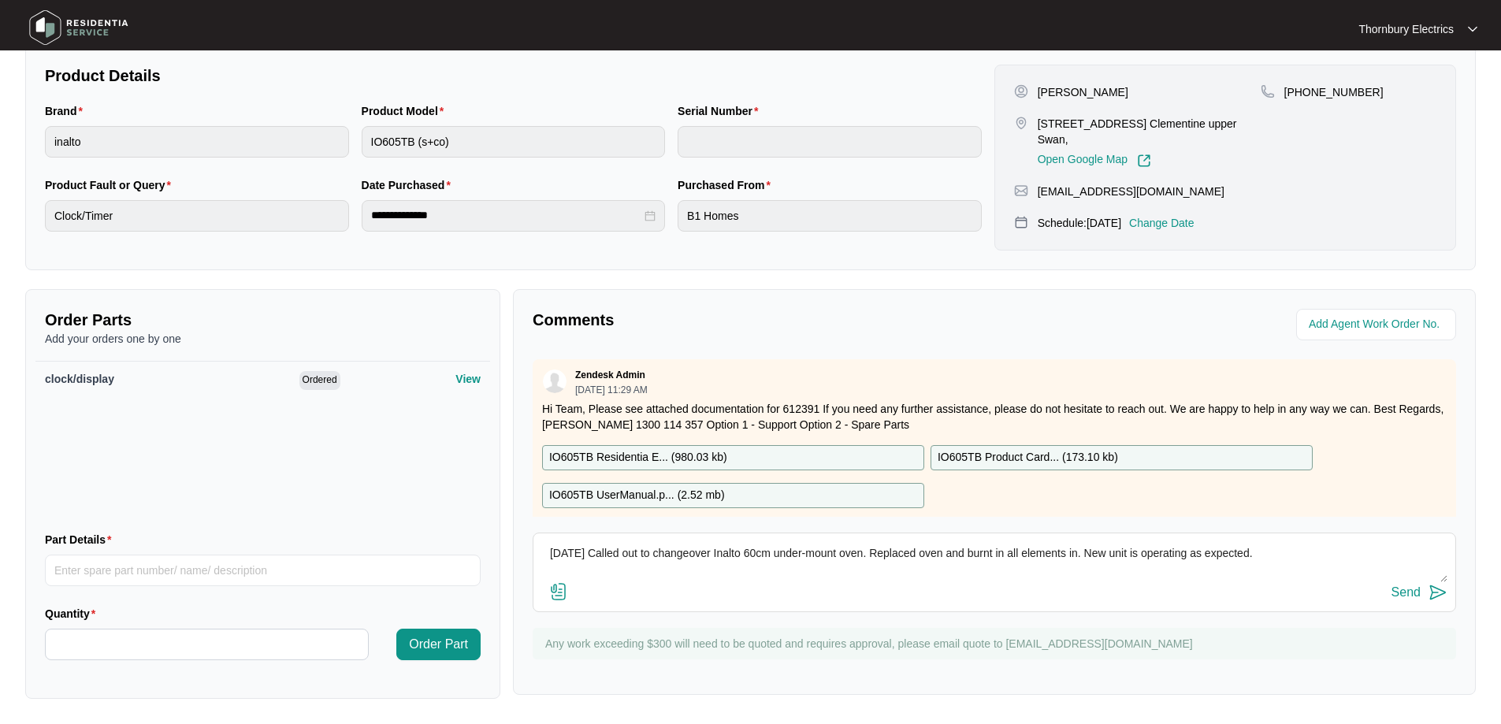
type textarea "[DATE] Called out to changeover Inalto 60cm under-mount oven. Replaced oven and…"
click at [1421, 594] on button "Send" at bounding box center [1419, 592] width 56 height 21
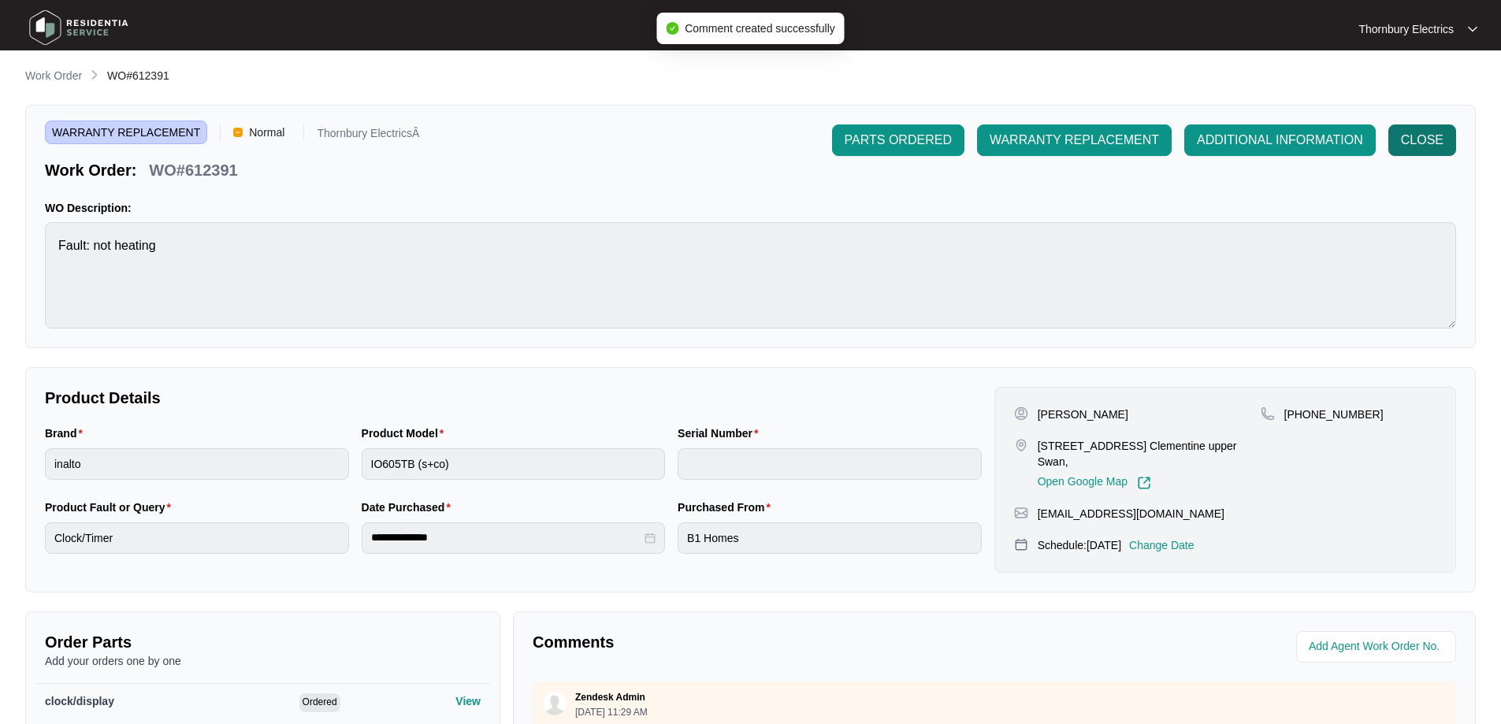
scroll to position [0, 0]
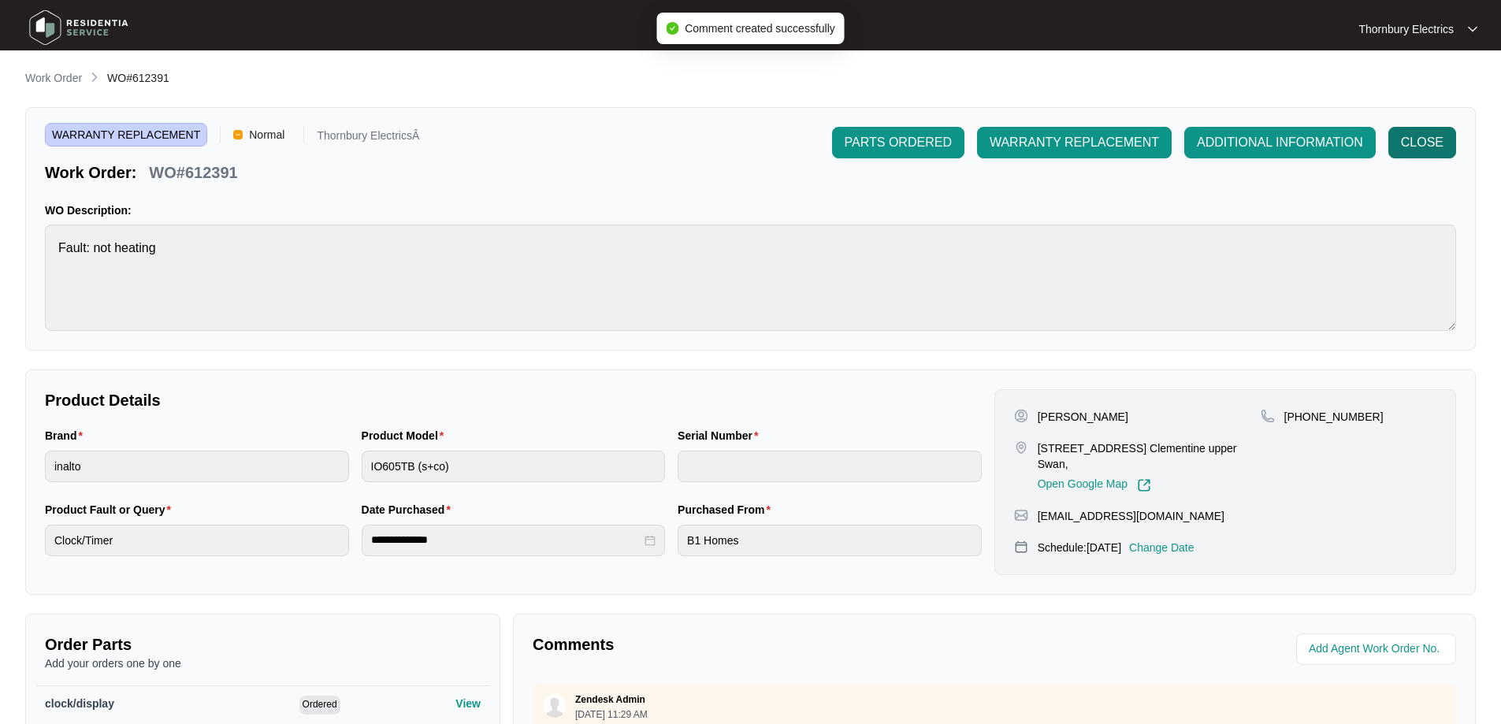
click at [1422, 143] on span "CLOSE" at bounding box center [1422, 142] width 43 height 19
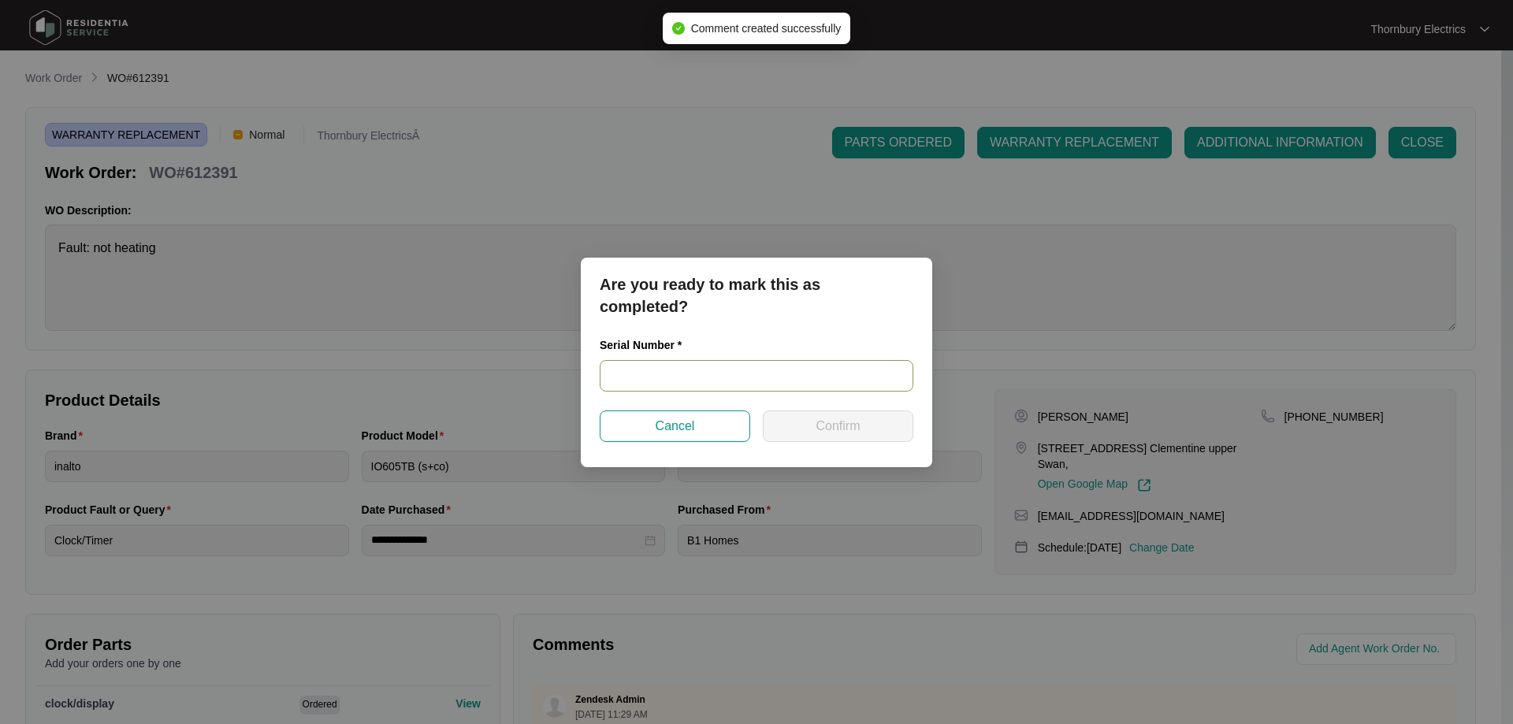
click at [709, 374] on input "text" at bounding box center [757, 376] width 314 height 32
paste input "2023430172"
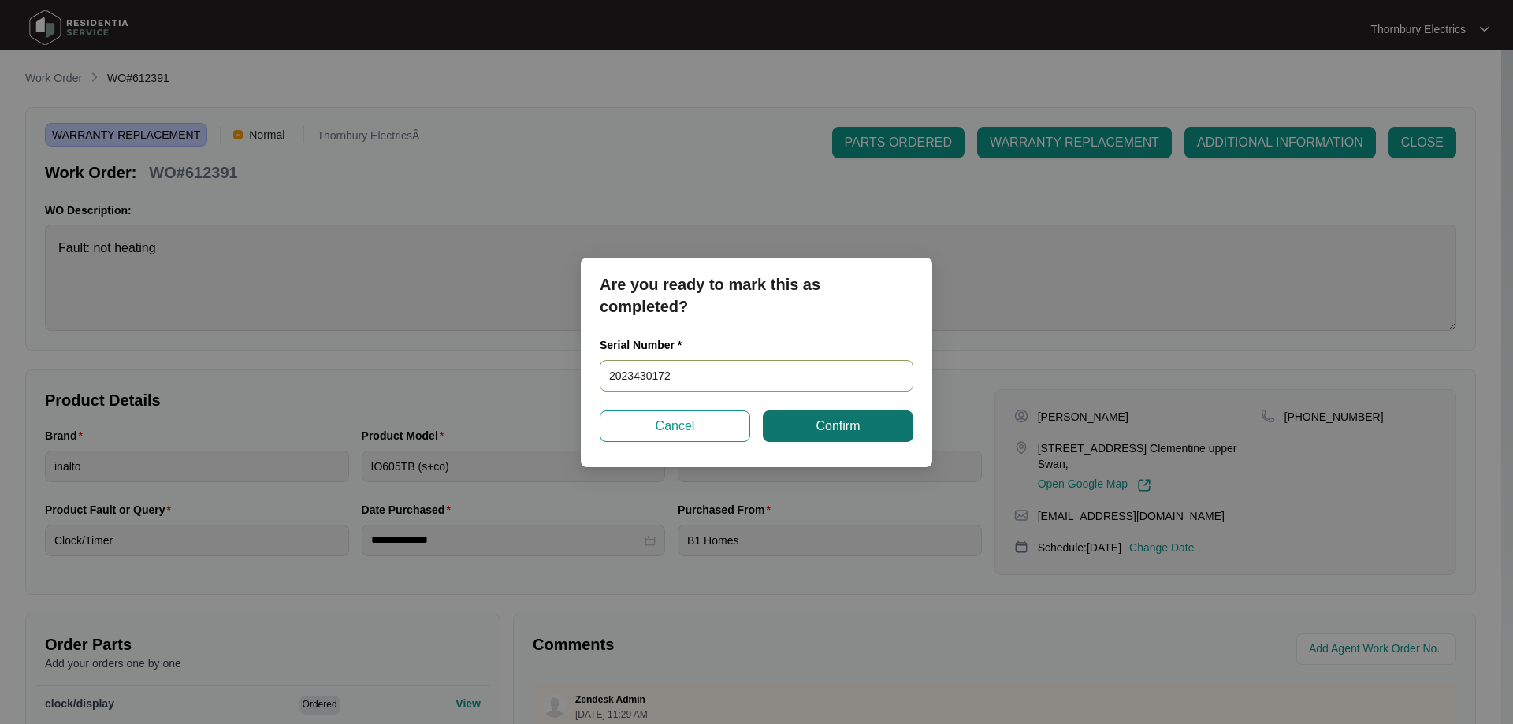
type input "2023430172"
click at [830, 432] on span "Confirm" at bounding box center [837, 426] width 44 height 19
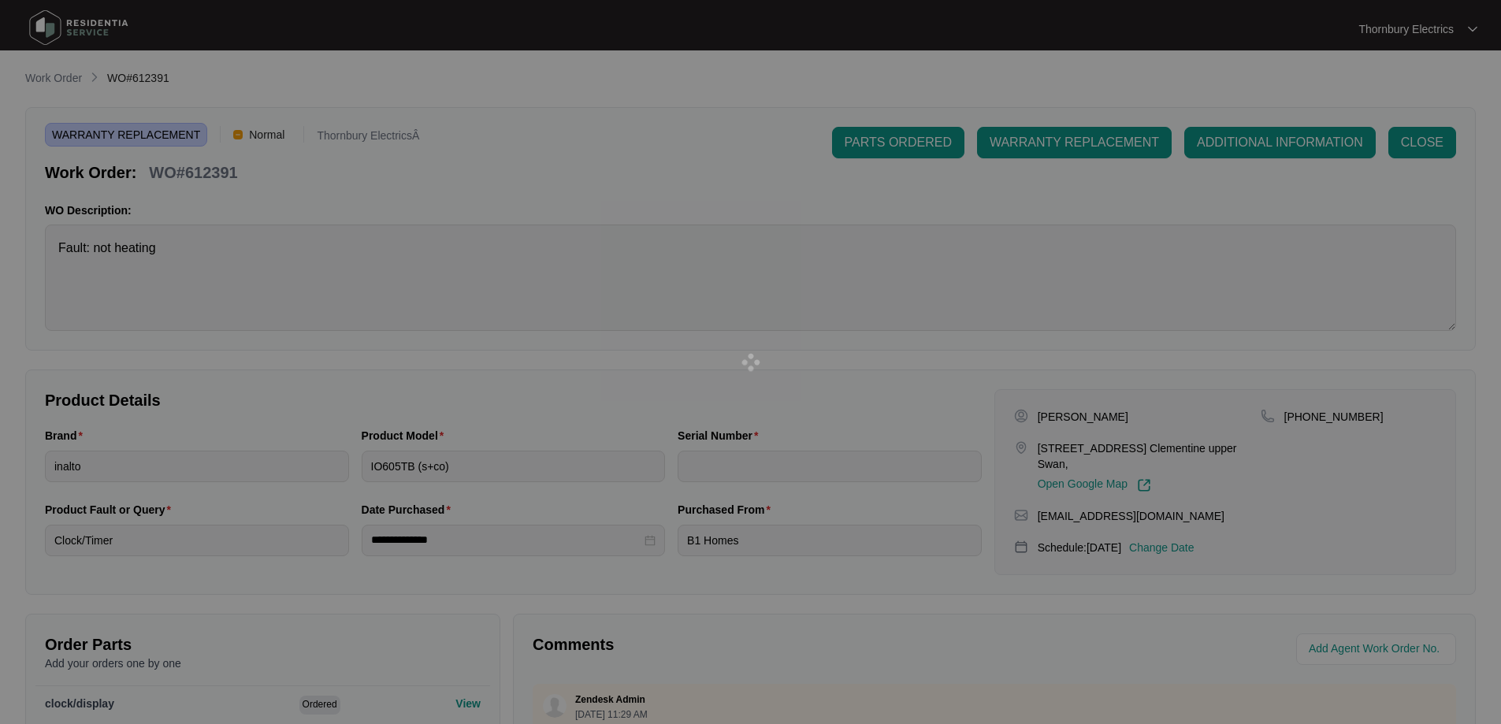
type input "2023430172"
